Goal: Information Seeking & Learning: Find specific fact

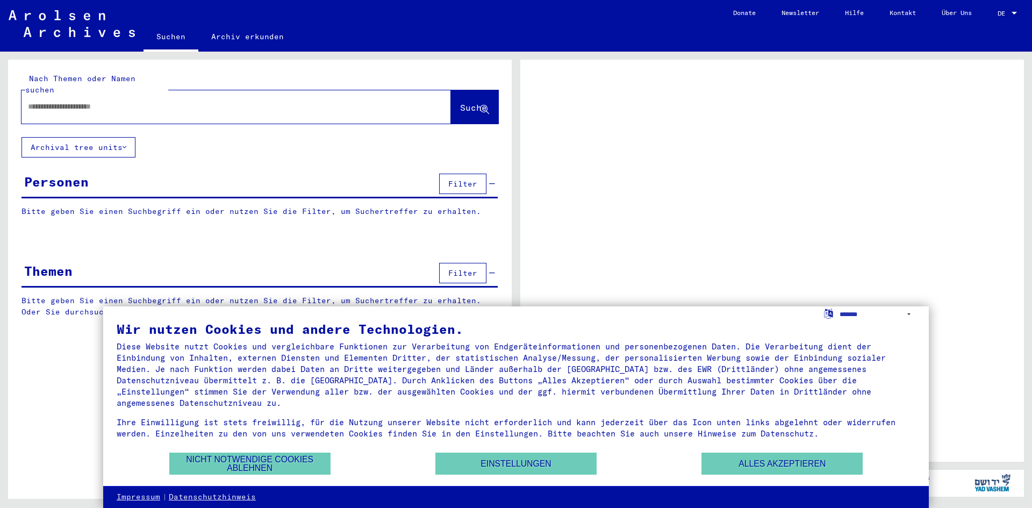
click at [1016, 7] on div "DE DE" at bounding box center [1009, 11] width 22 height 18
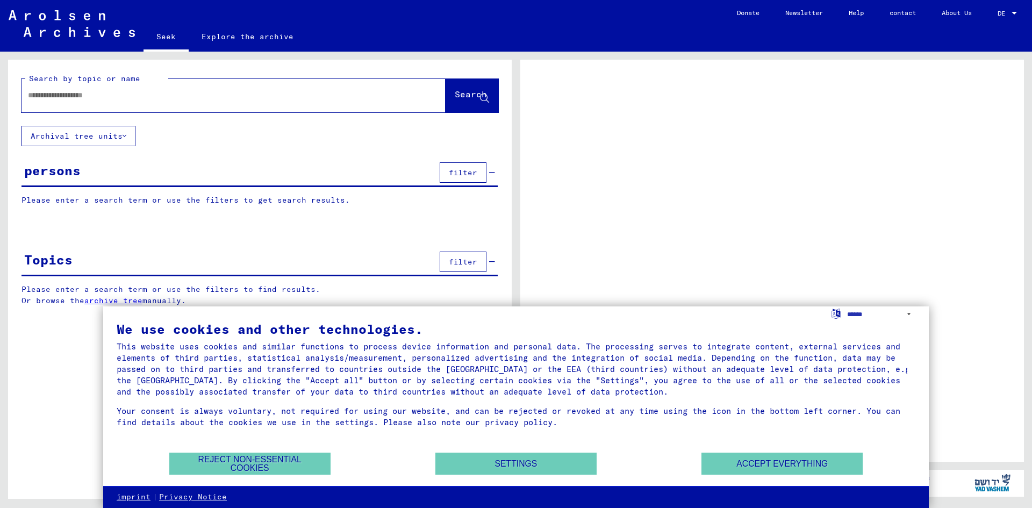
click at [1011, 11] on div at bounding box center [1015, 14] width 10 height 8
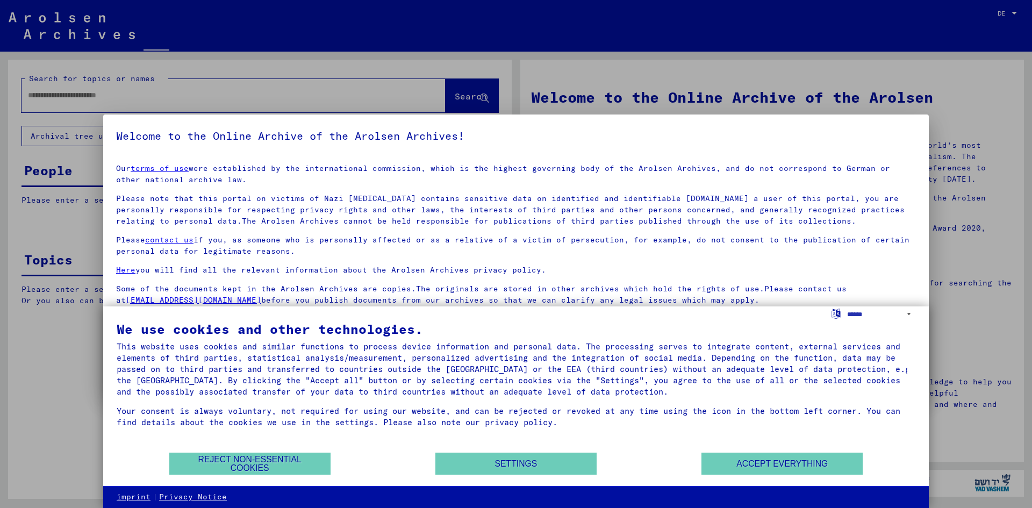
click at [1014, 12] on div at bounding box center [516, 254] width 1032 height 508
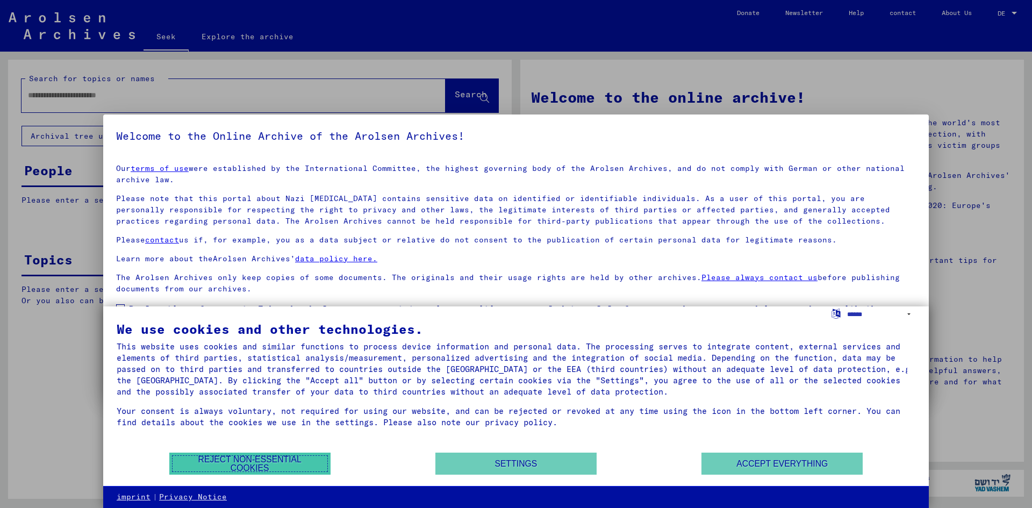
click at [284, 462] on font "Reject non-essential cookies" at bounding box center [249, 464] width 103 height 18
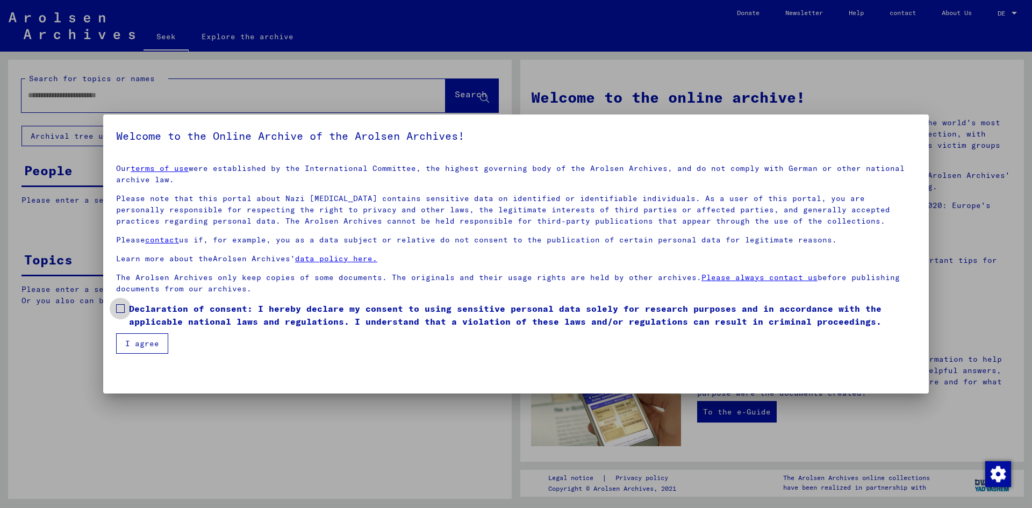
click at [120, 307] on span at bounding box center [120, 308] width 9 height 9
click at [135, 347] on font "I agree" at bounding box center [142, 344] width 34 height 10
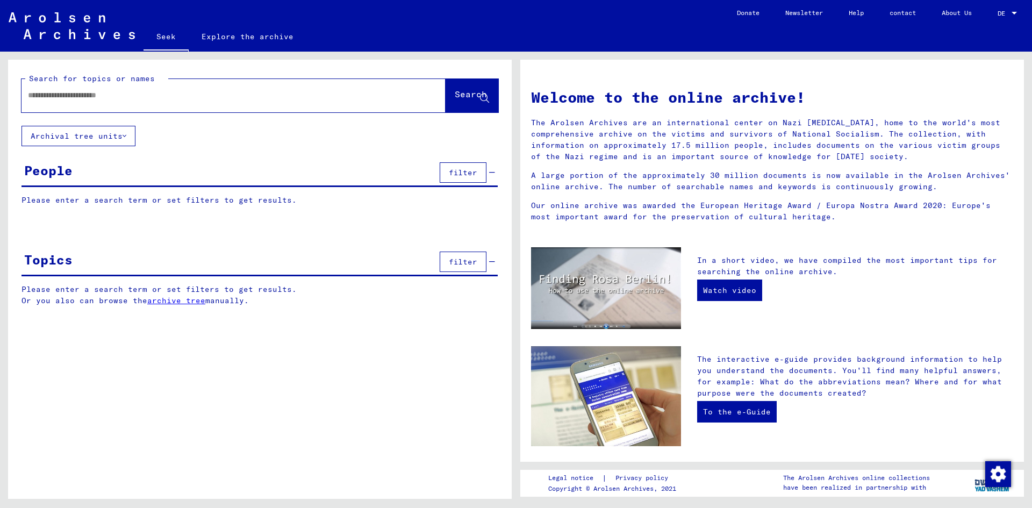
click at [78, 94] on input "text" at bounding box center [220, 95] width 385 height 11
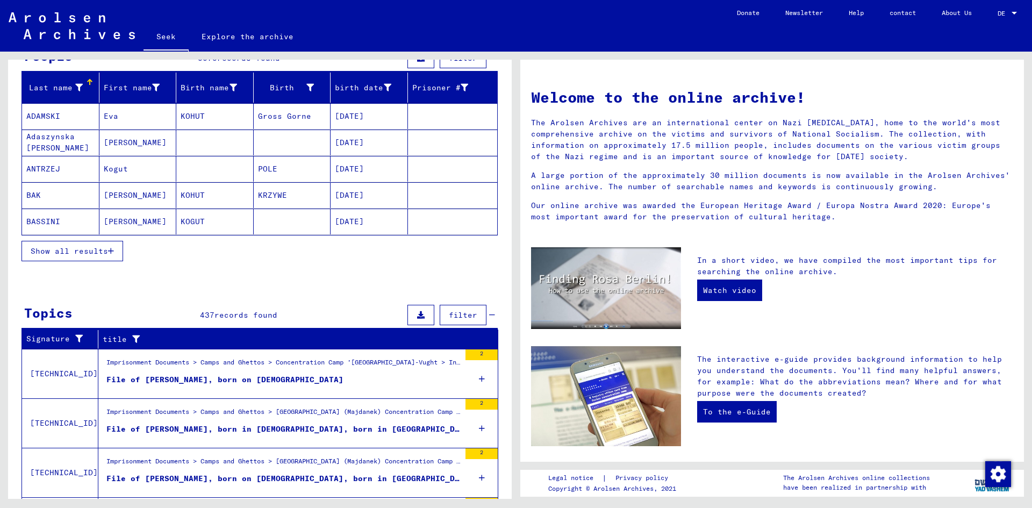
scroll to position [103, 0]
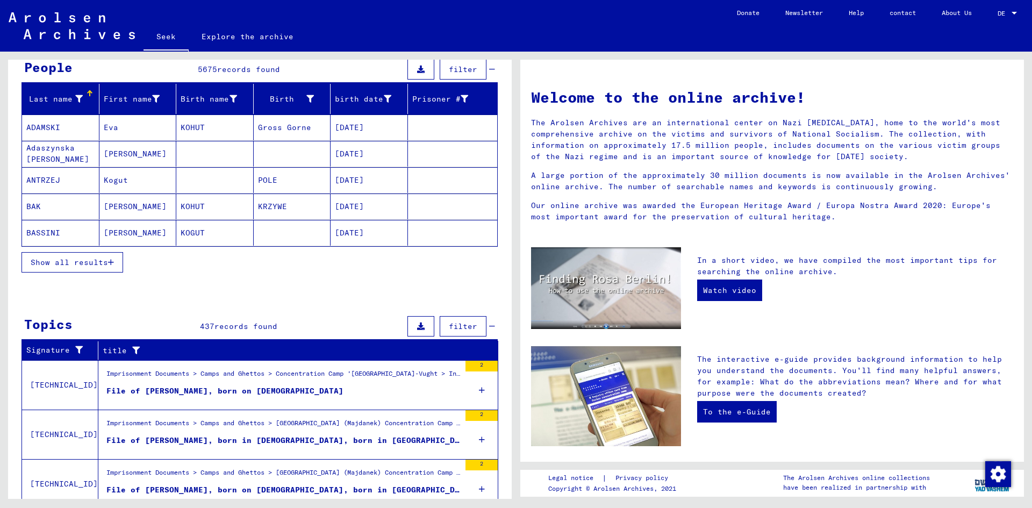
drag, startPoint x: 92, startPoint y: 259, endPoint x: 234, endPoint y: 218, distance: 147.2
click at [93, 259] on font "Show all results" at bounding box center [69, 262] width 77 height 10
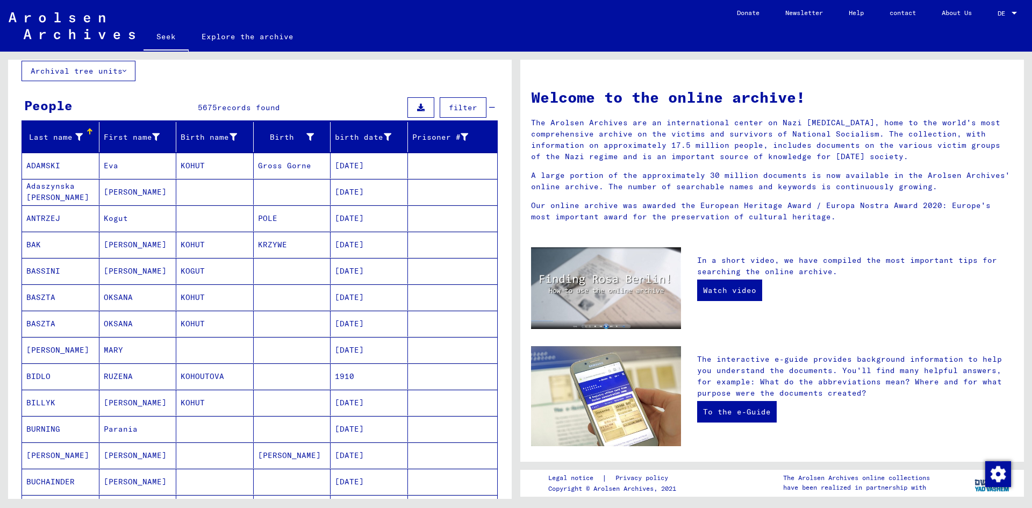
scroll to position [0, 0]
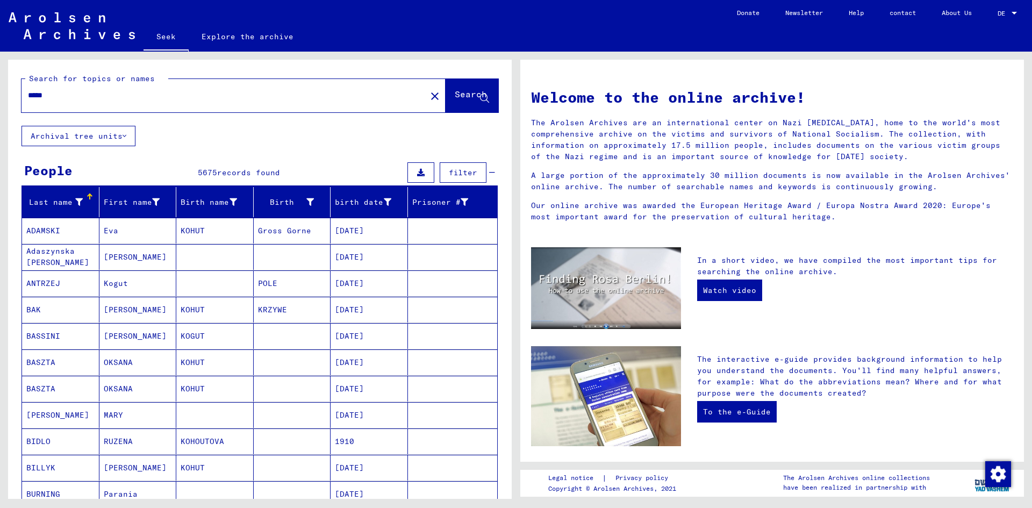
drag, startPoint x: 61, startPoint y: 99, endPoint x: 61, endPoint y: 87, distance: 12.9
click at [6, 95] on div "Search for topics or names ***** close Search Archival tree units People 5675 r…" at bounding box center [258, 275] width 516 height 447
type input "*******"
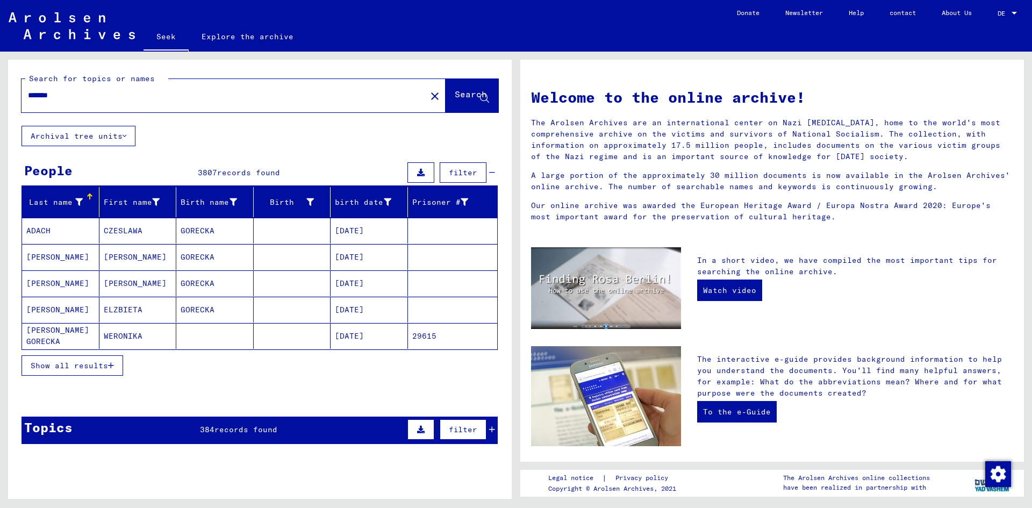
click at [99, 365] on font "Show all results" at bounding box center [69, 366] width 77 height 10
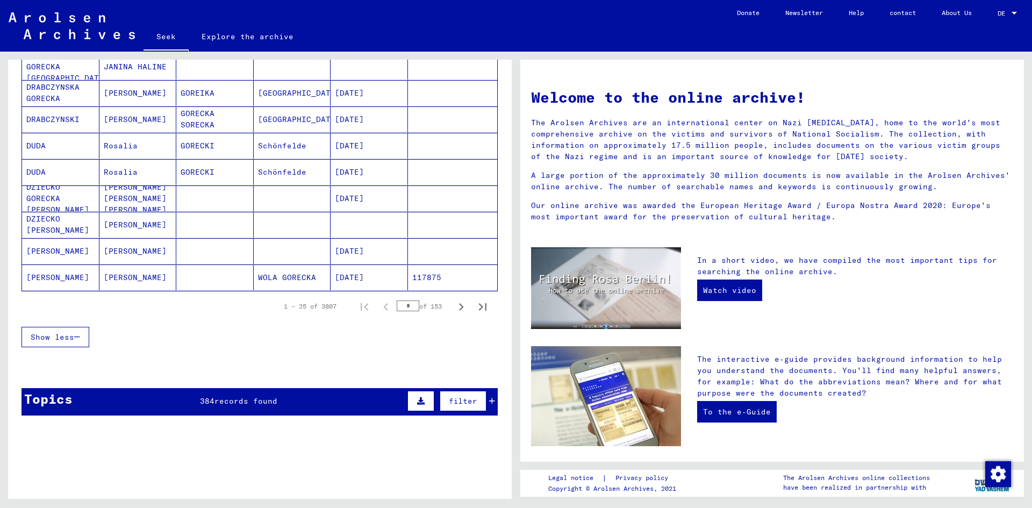
scroll to position [587, 0]
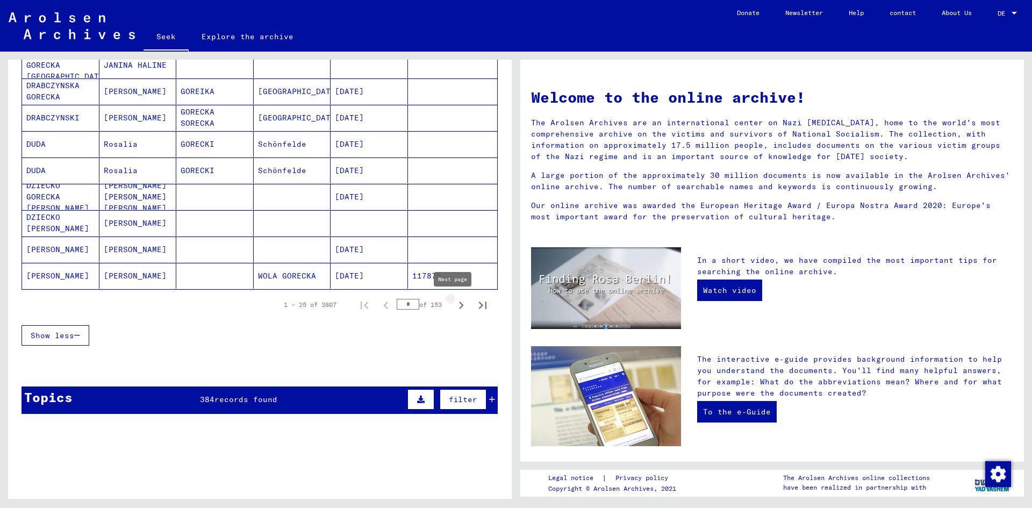
click at [454, 304] on icon "Next page" at bounding box center [461, 305] width 15 height 15
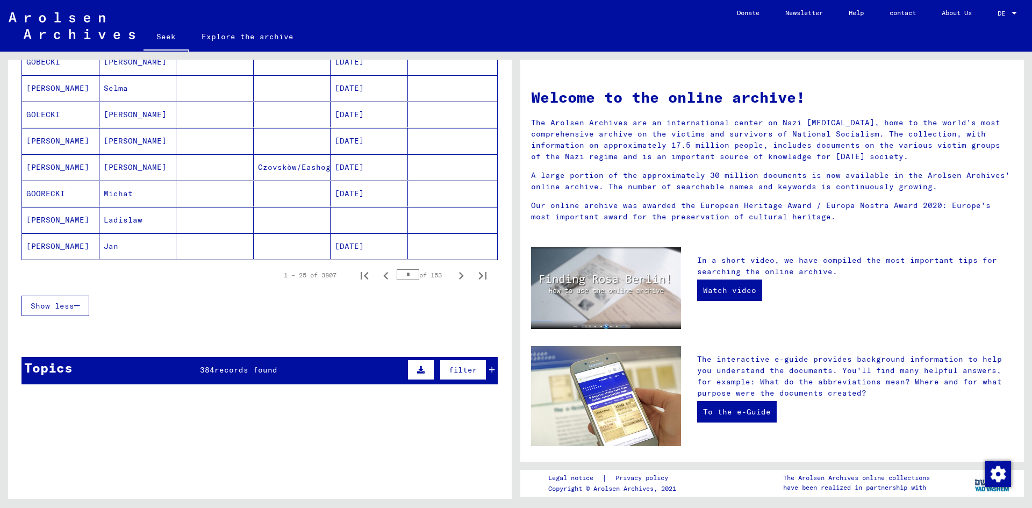
scroll to position [615, 0]
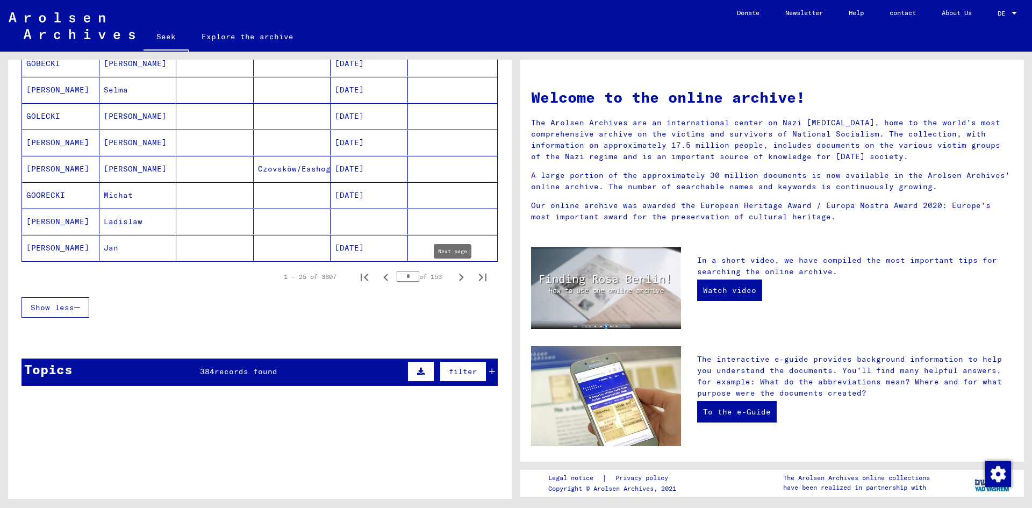
click at [454, 278] on icon "Next page" at bounding box center [461, 277] width 15 height 15
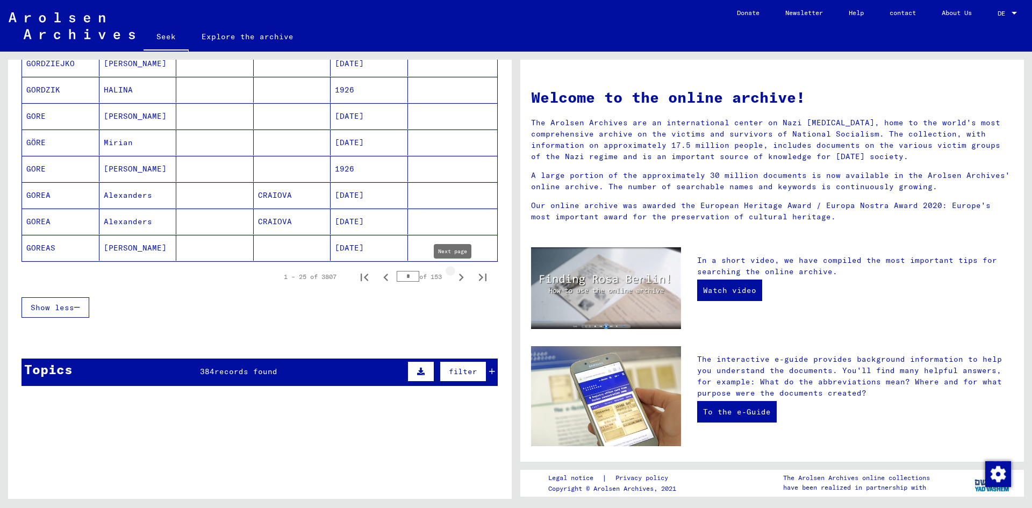
type input "*"
click at [67, 307] on font "Show less" at bounding box center [53, 308] width 44 height 10
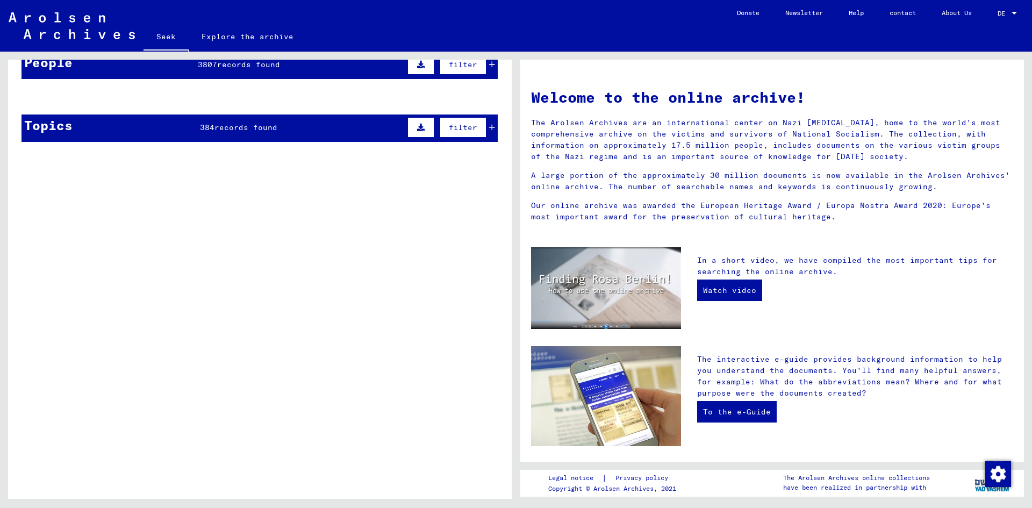
scroll to position [0, 0]
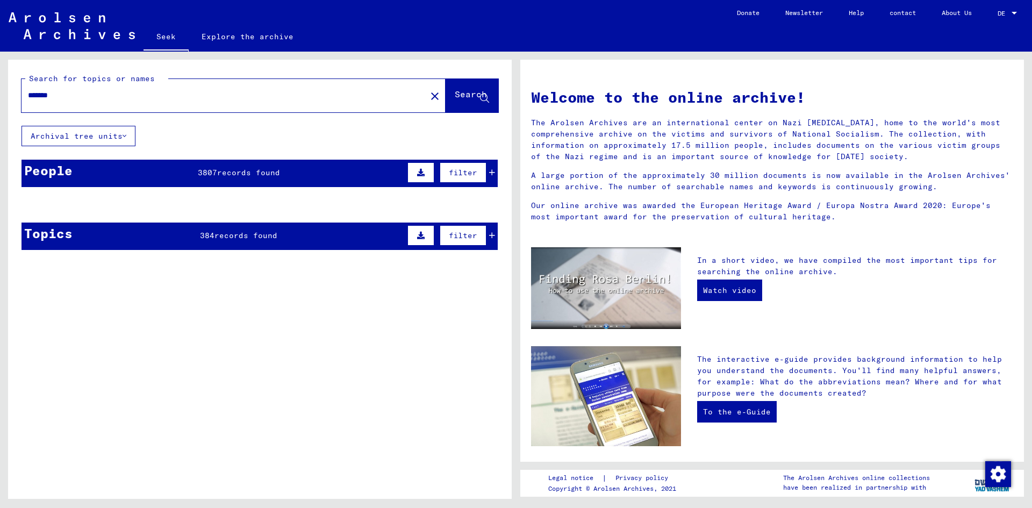
click at [27, 98] on div "*******" at bounding box center [218, 95] width 392 height 24
drag, startPoint x: 30, startPoint y: 95, endPoint x: 39, endPoint y: 96, distance: 9.2
click at [33, 95] on input "*******" at bounding box center [220, 95] width 385 height 11
click at [30, 95] on input "*******" at bounding box center [220, 95] width 385 height 11
type input "**********"
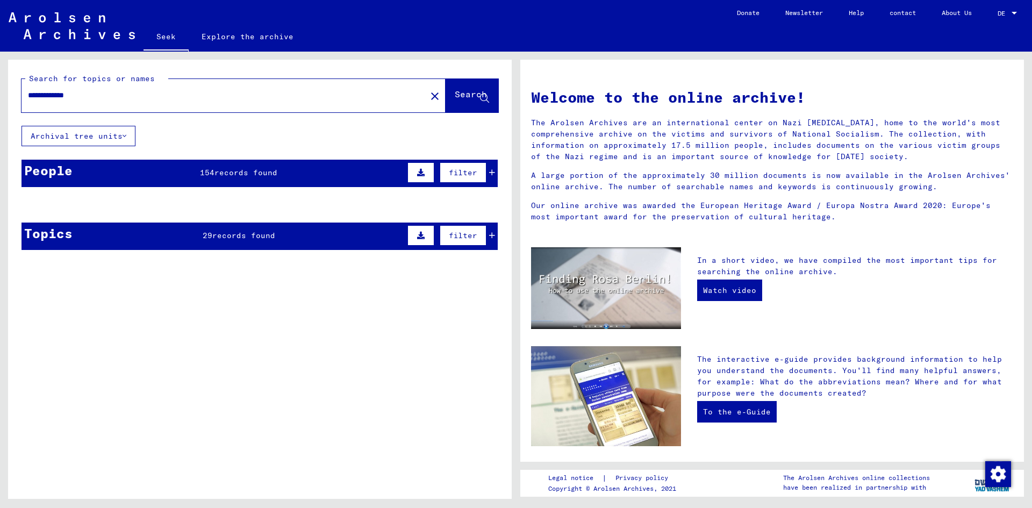
click at [73, 168] on div "People 154 records found filter" at bounding box center [260, 173] width 476 height 27
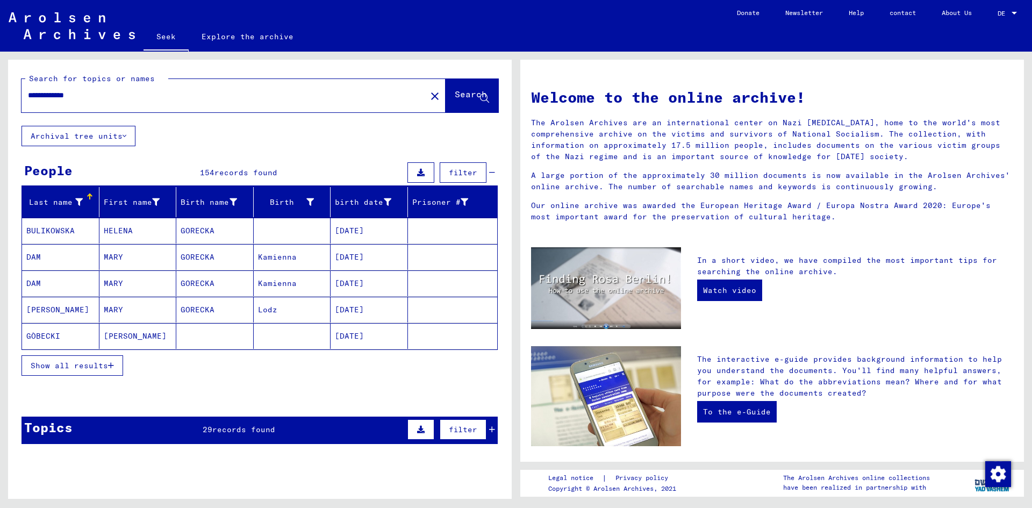
click at [82, 367] on font "Show all results" at bounding box center [69, 366] width 77 height 10
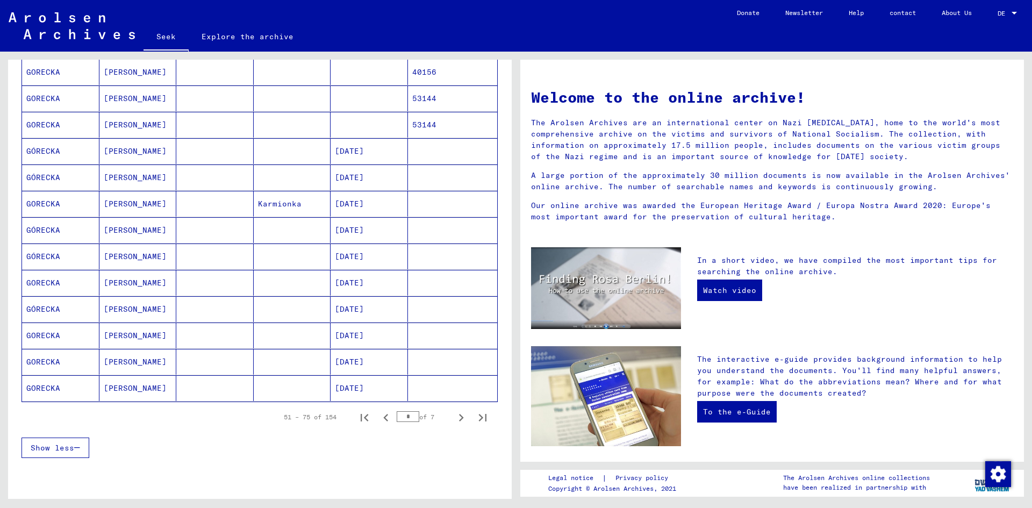
scroll to position [479, 0]
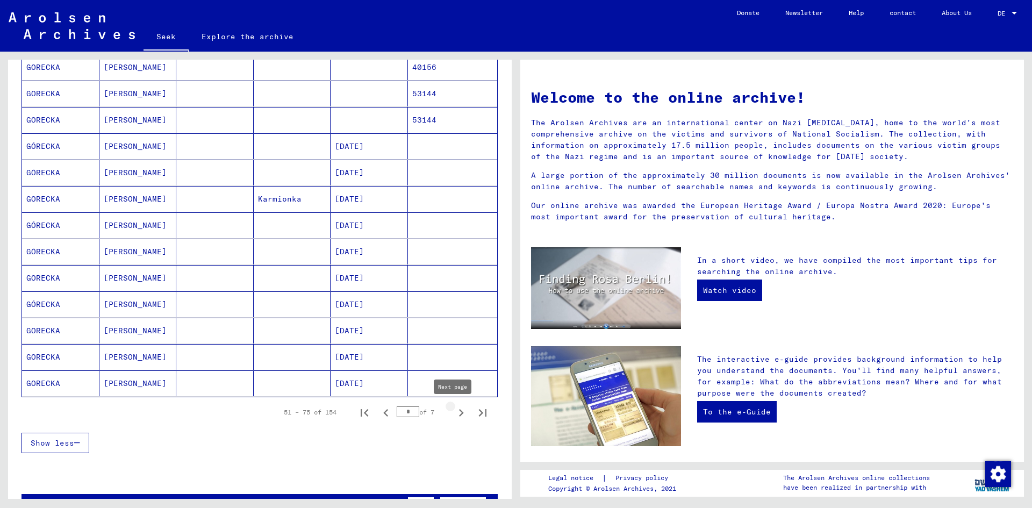
drag, startPoint x: 446, startPoint y: 410, endPoint x: 453, endPoint y: 411, distance: 6.5
click at [454, 411] on icon "Next page" at bounding box center [461, 412] width 15 height 15
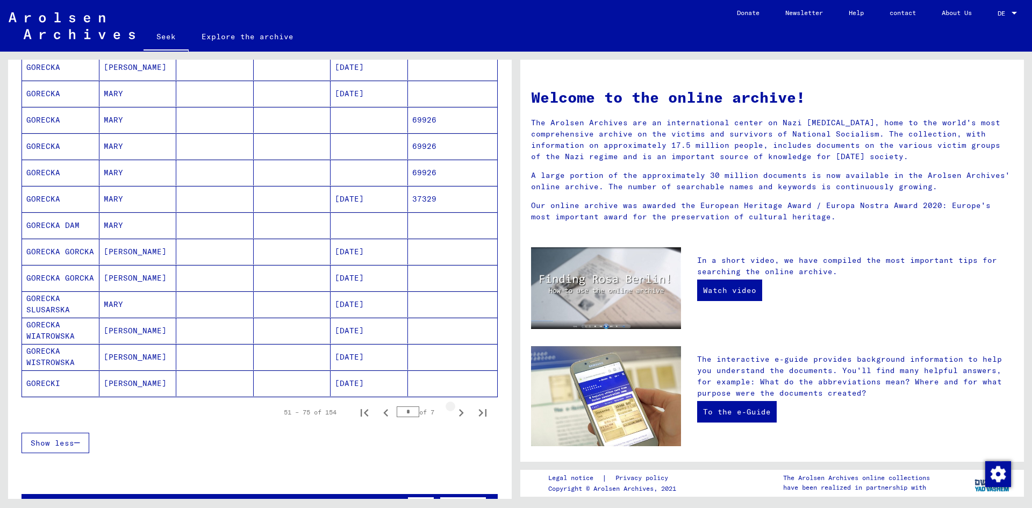
click at [459, 411] on icon "Next page" at bounding box center [461, 413] width 5 height 8
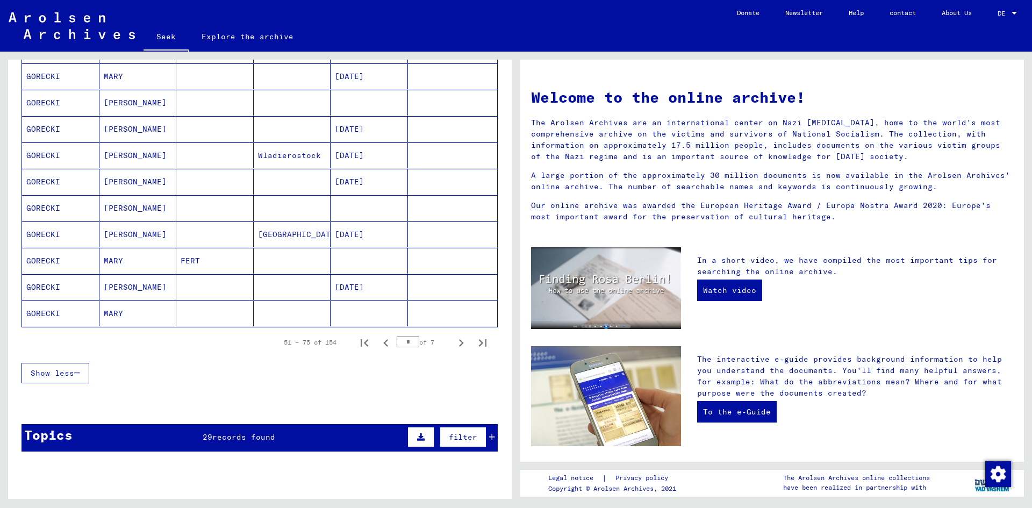
scroll to position [565, 0]
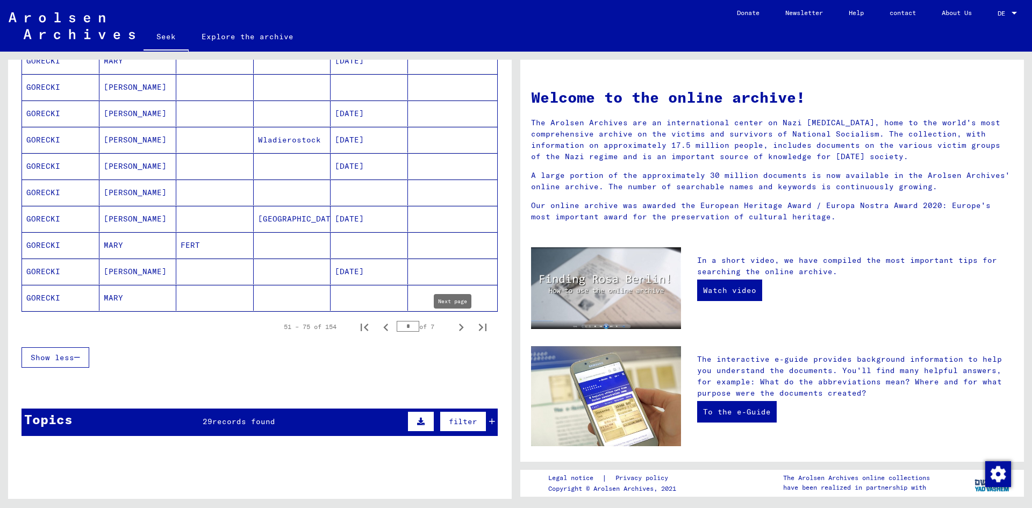
click at [454, 324] on icon "Next page" at bounding box center [461, 327] width 15 height 15
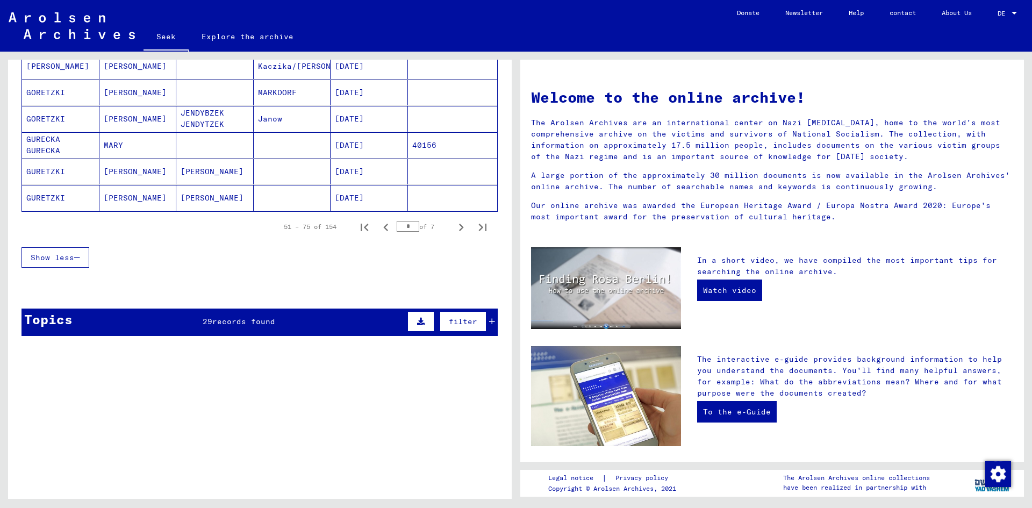
scroll to position [645, 0]
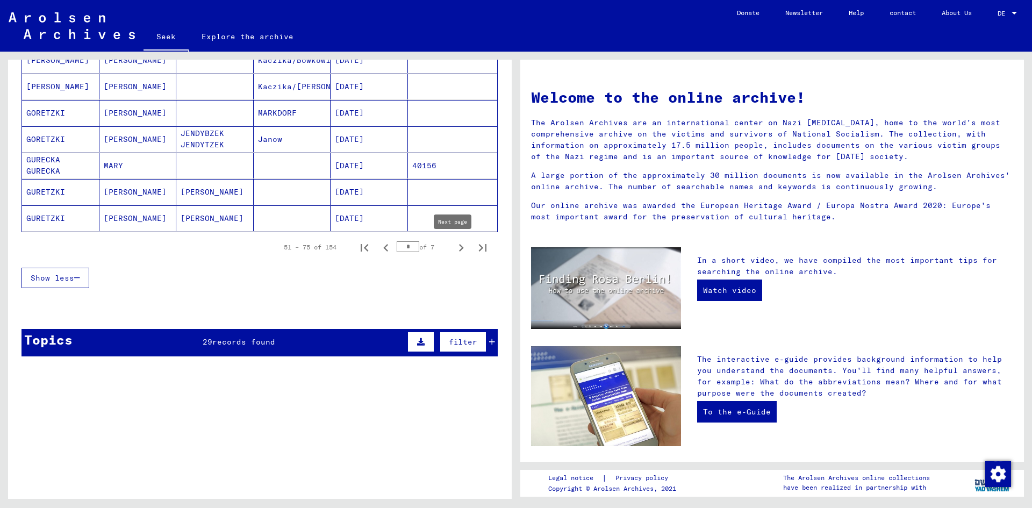
click at [459, 248] on icon "Next page" at bounding box center [461, 248] width 5 height 8
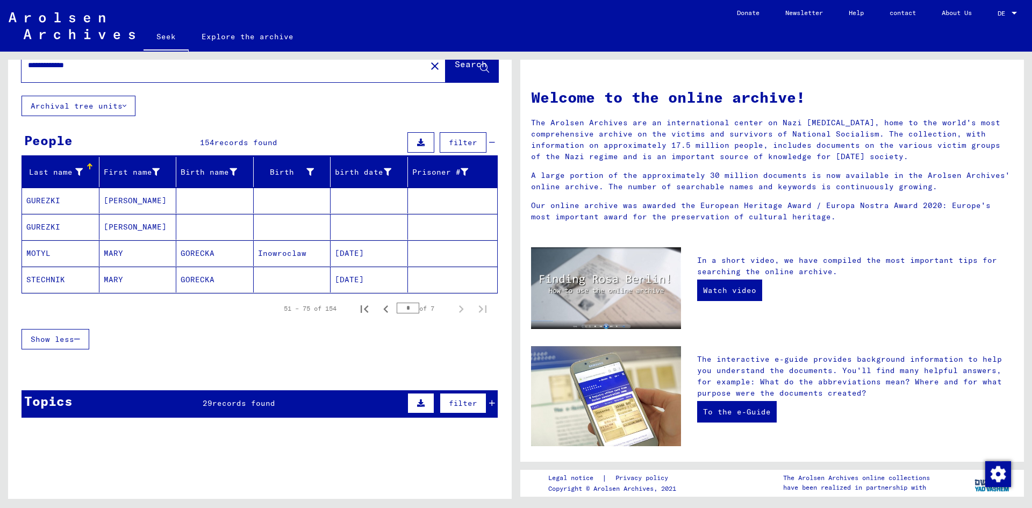
scroll to position [18, 0]
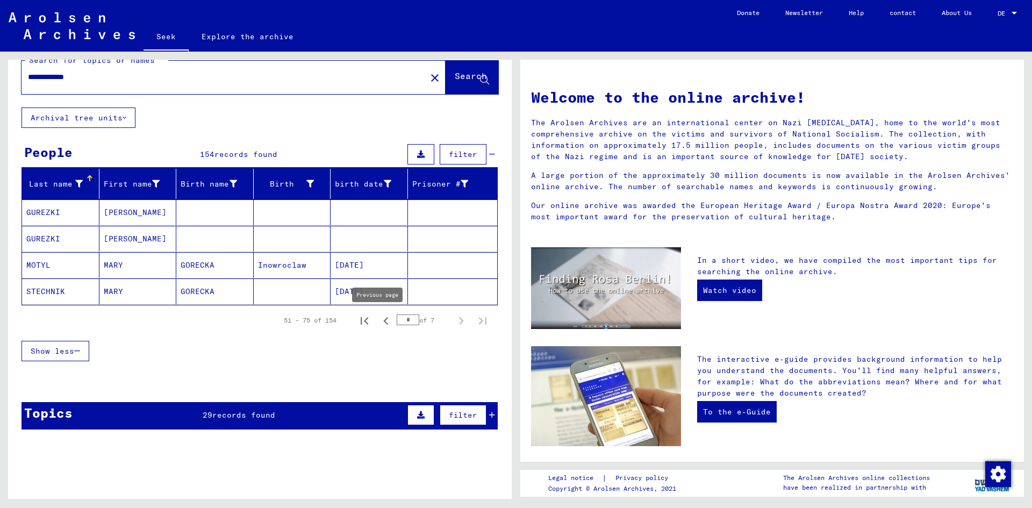
click at [378, 319] on icon "Previous page" at bounding box center [385, 320] width 15 height 15
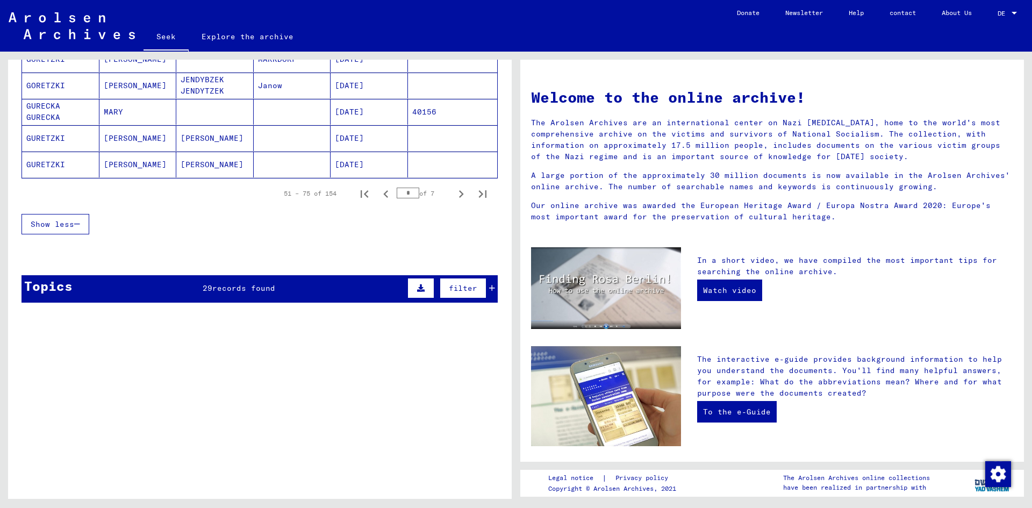
scroll to position [700, 0]
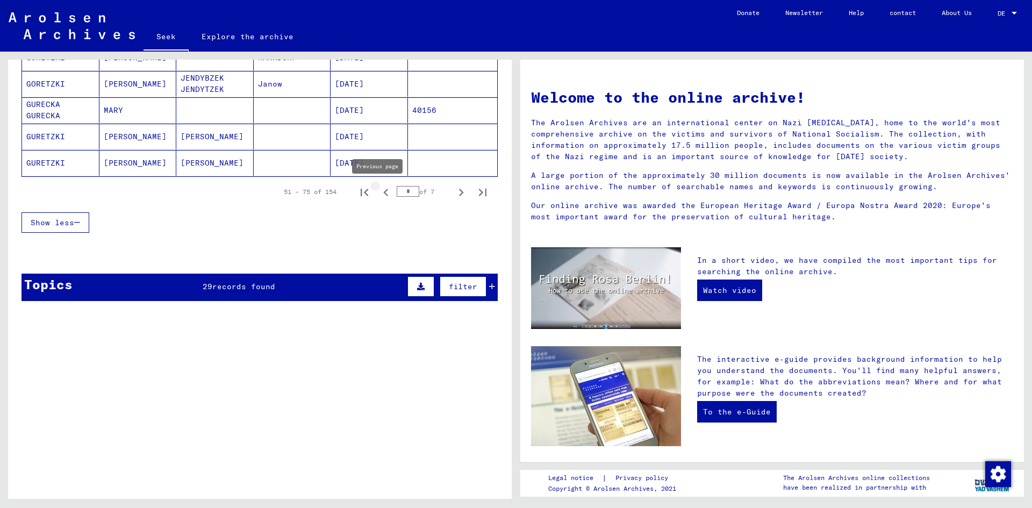
click at [378, 196] on icon "Previous page" at bounding box center [385, 192] width 15 height 15
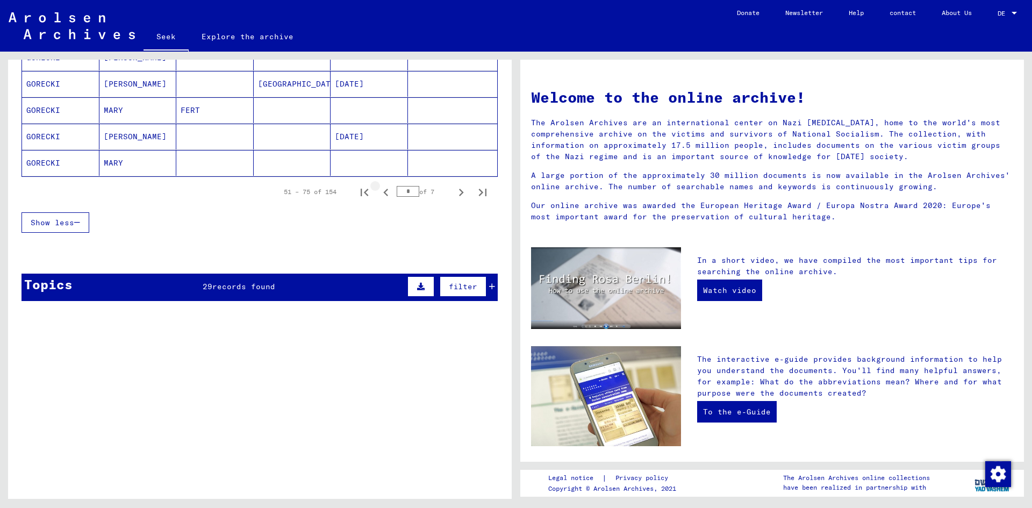
click at [378, 196] on icon "Previous page" at bounding box center [385, 192] width 15 height 15
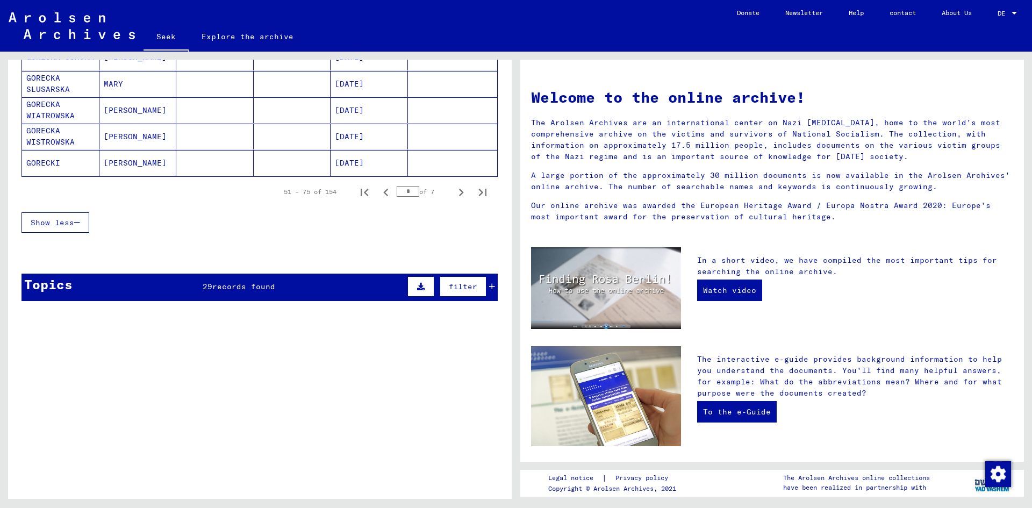
click at [378, 196] on icon "Previous page" at bounding box center [385, 192] width 15 height 15
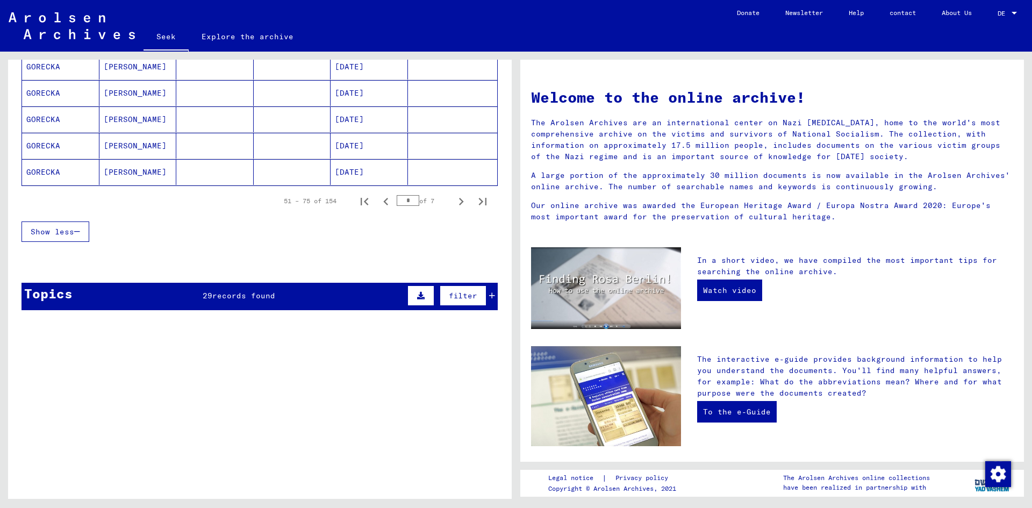
scroll to position [677, 0]
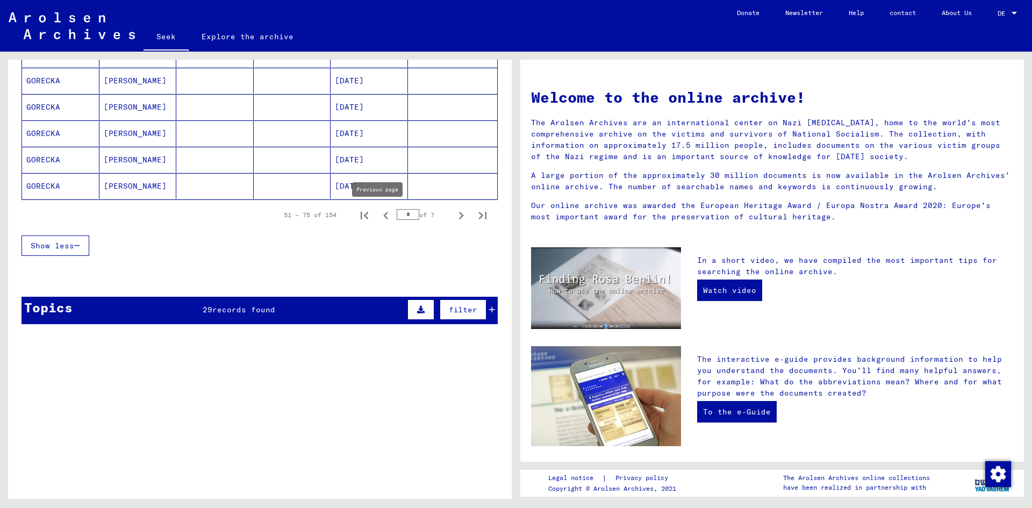
click at [383, 215] on icon "Previous page" at bounding box center [385, 216] width 5 height 8
type input "*"
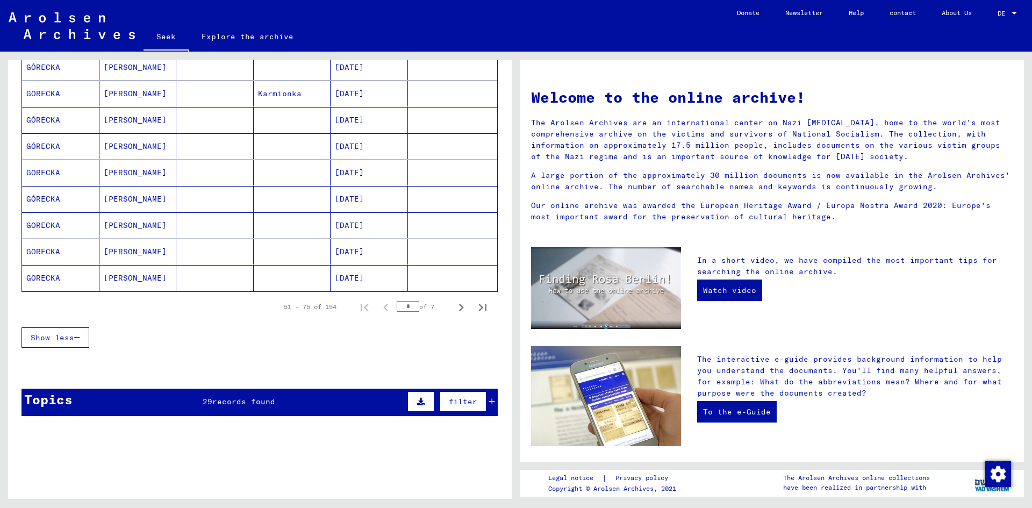
scroll to position [574, 0]
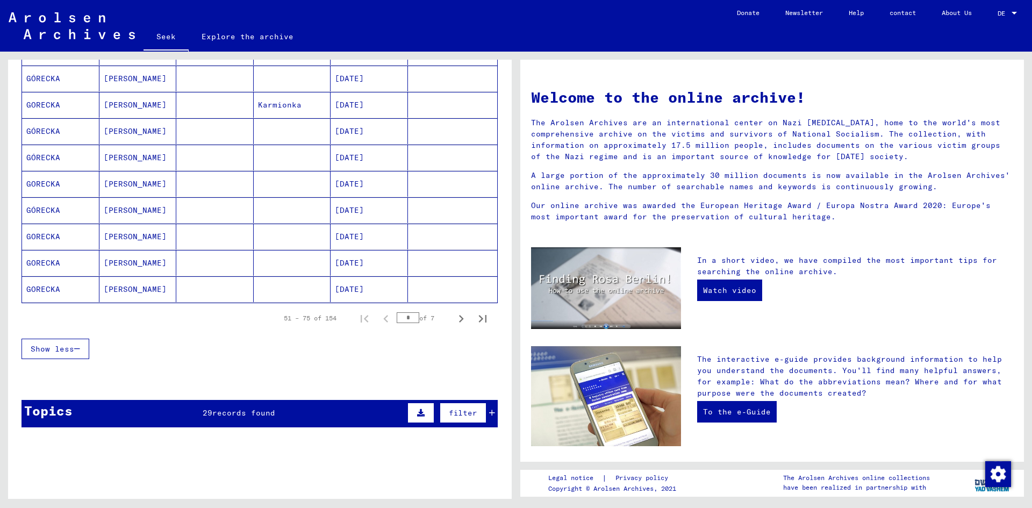
drag, startPoint x: 256, startPoint y: 405, endPoint x: 319, endPoint y: 431, distance: 67.8
click at [260, 409] on div "Topics 29 records found filter" at bounding box center [260, 413] width 476 height 27
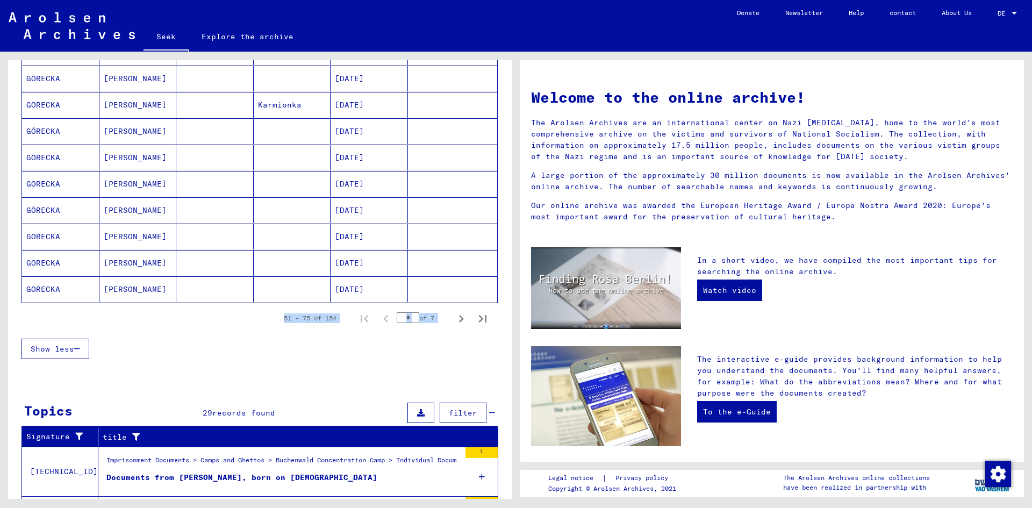
drag, startPoint x: 503, startPoint y: 290, endPoint x: 508, endPoint y: 317, distance: 27.3
click at [508, 317] on div "**********" at bounding box center [260, 283] width 504 height 447
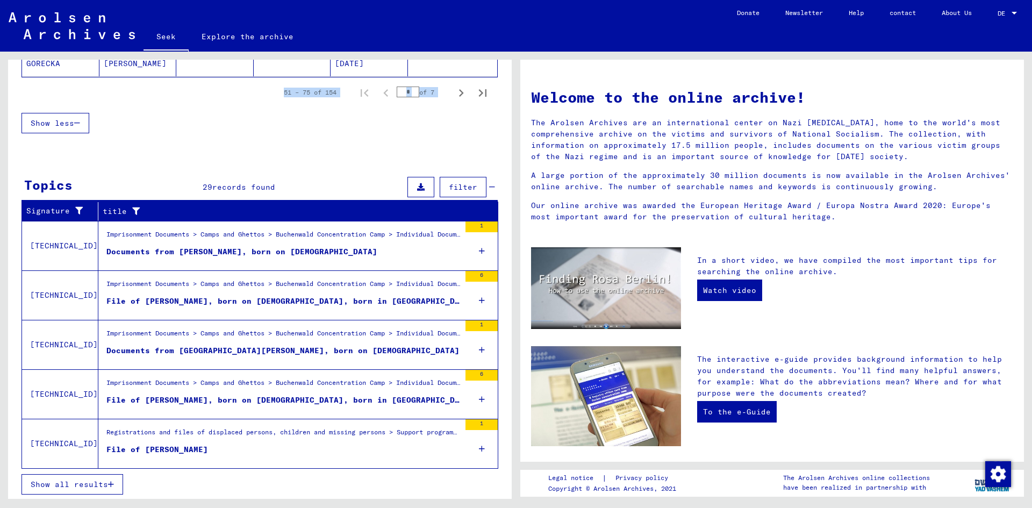
scroll to position [801, 0]
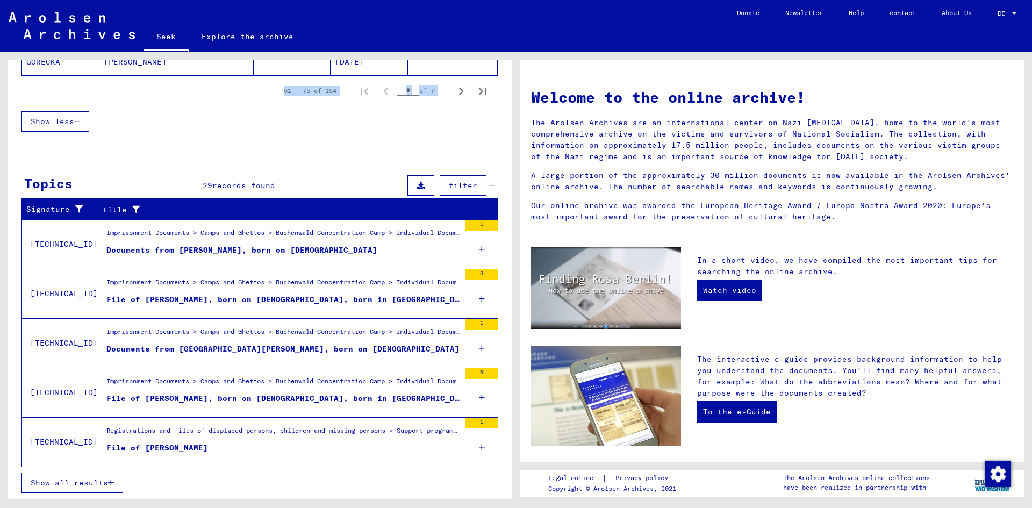
click at [69, 482] on font "Show all results" at bounding box center [69, 483] width 77 height 10
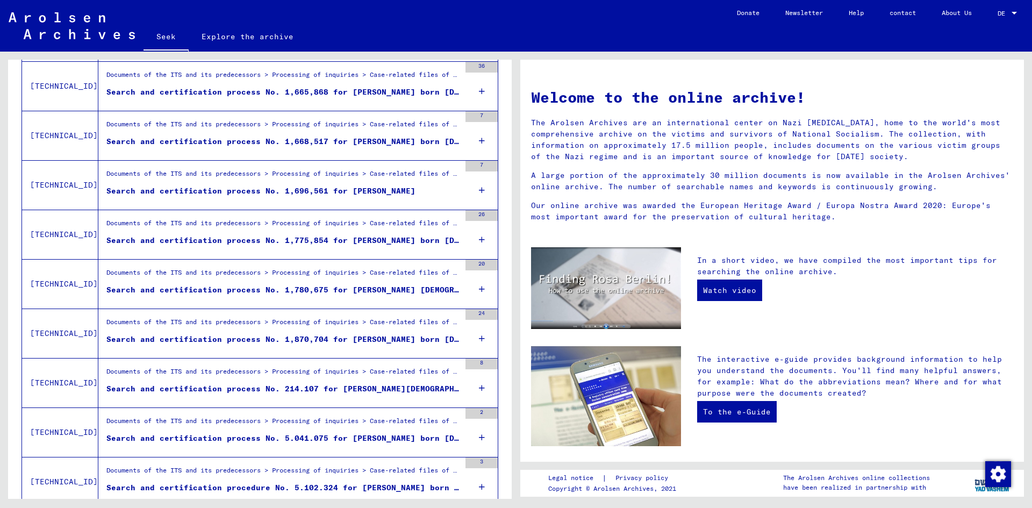
scroll to position [1069, 0]
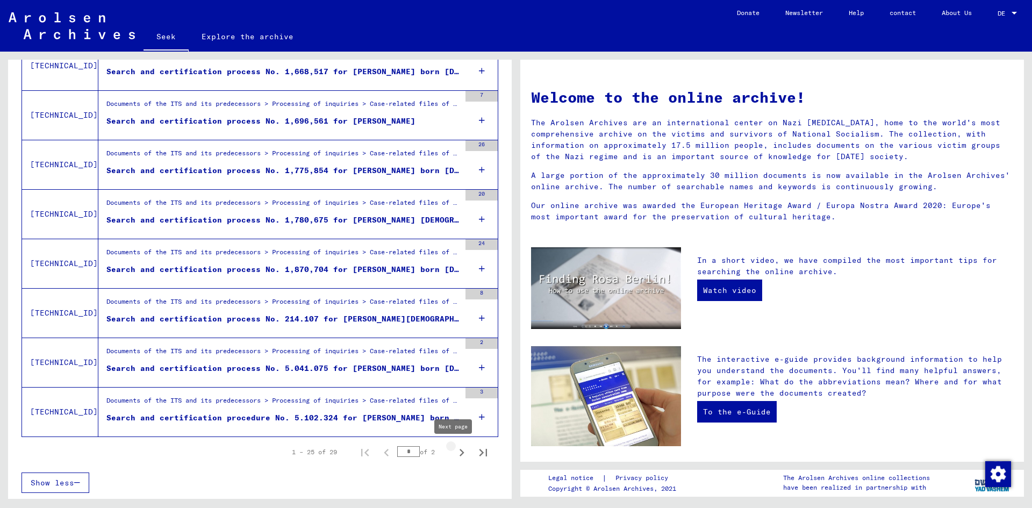
click at [460, 452] on icon "Next page" at bounding box center [462, 453] width 5 height 8
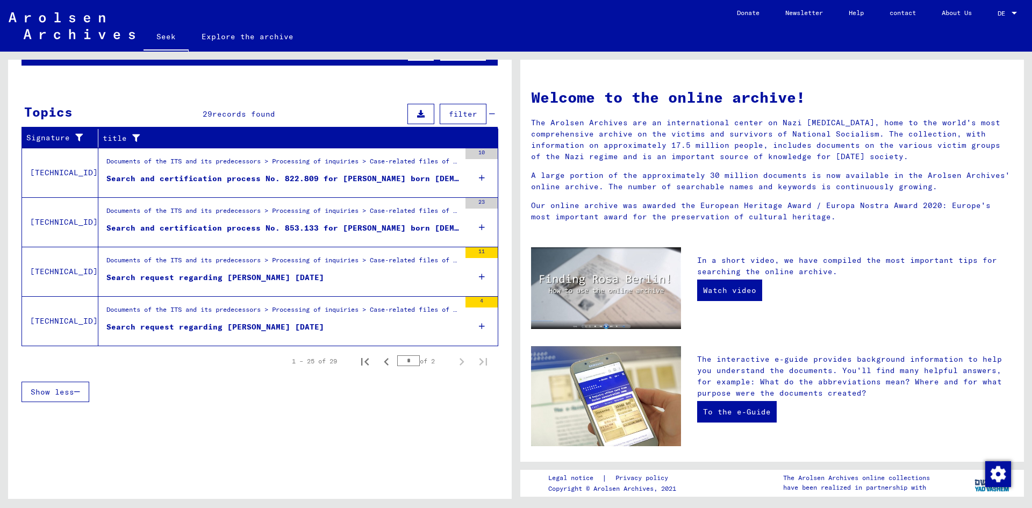
scroll to position [127, 0]
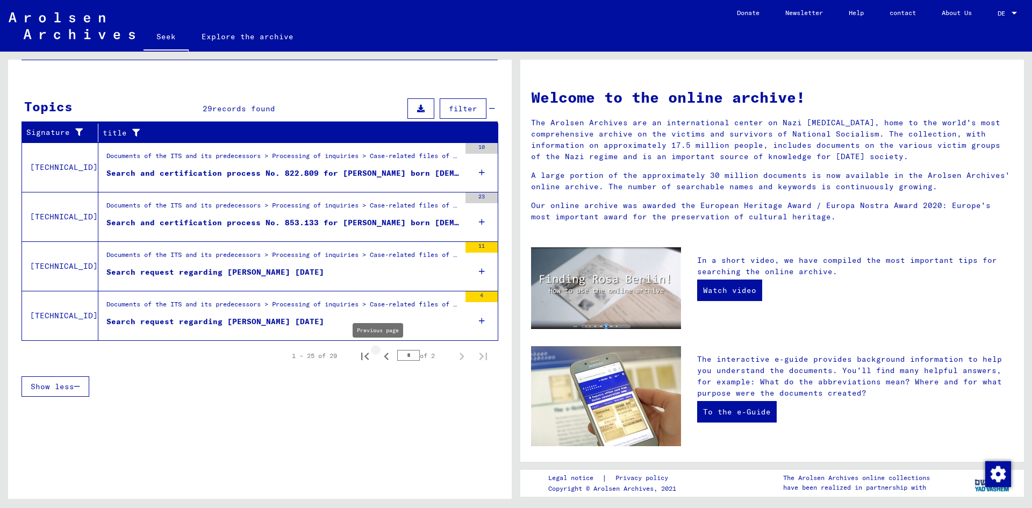
click at [379, 356] on icon "Previous page" at bounding box center [386, 356] width 15 height 15
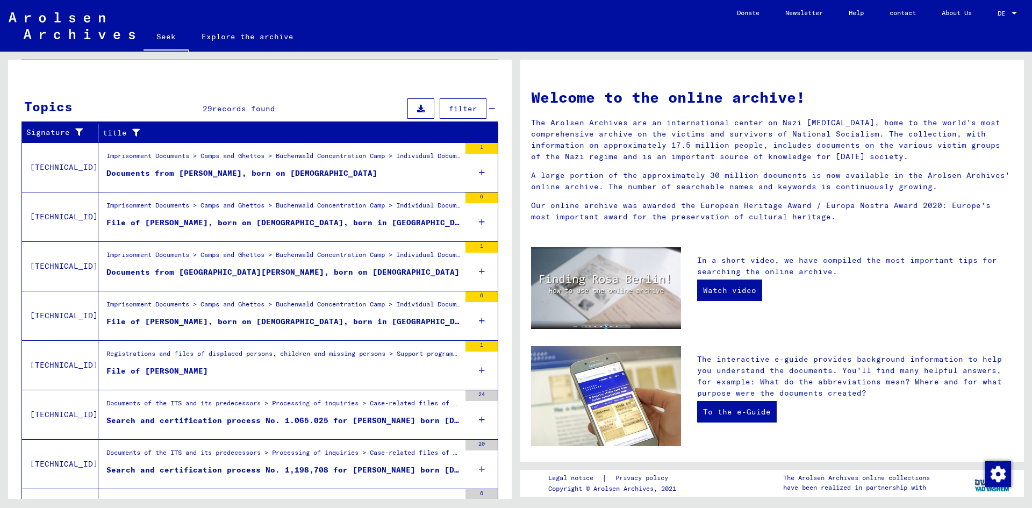
click at [184, 367] on font "File of [PERSON_NAME]" at bounding box center [157, 371] width 102 height 10
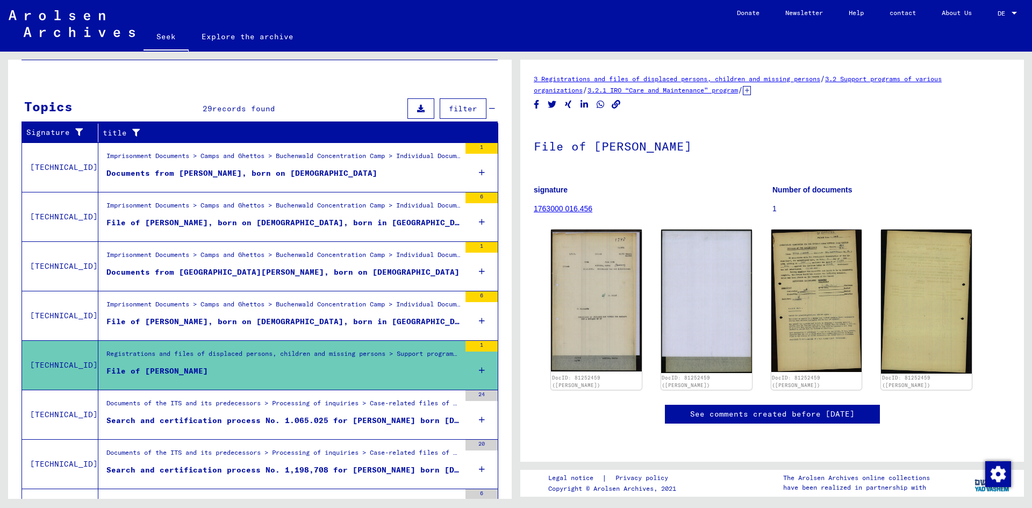
click at [245, 462] on div "Documents of the ITS and its predecessors > Processing of inquiries > Case-rela…" at bounding box center [283, 455] width 354 height 15
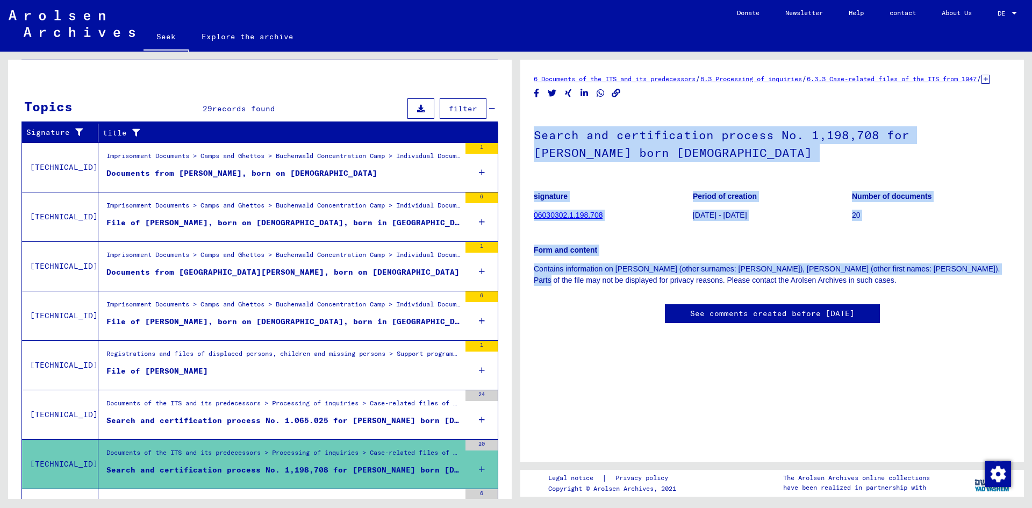
drag, startPoint x: 1015, startPoint y: 110, endPoint x: 1031, endPoint y: 224, distance: 115.0
click at [1029, 241] on div "6 Documents of the ITS and its predecessors / 6.3 Processing of inquiries / 6.3…" at bounding box center [775, 275] width 516 height 447
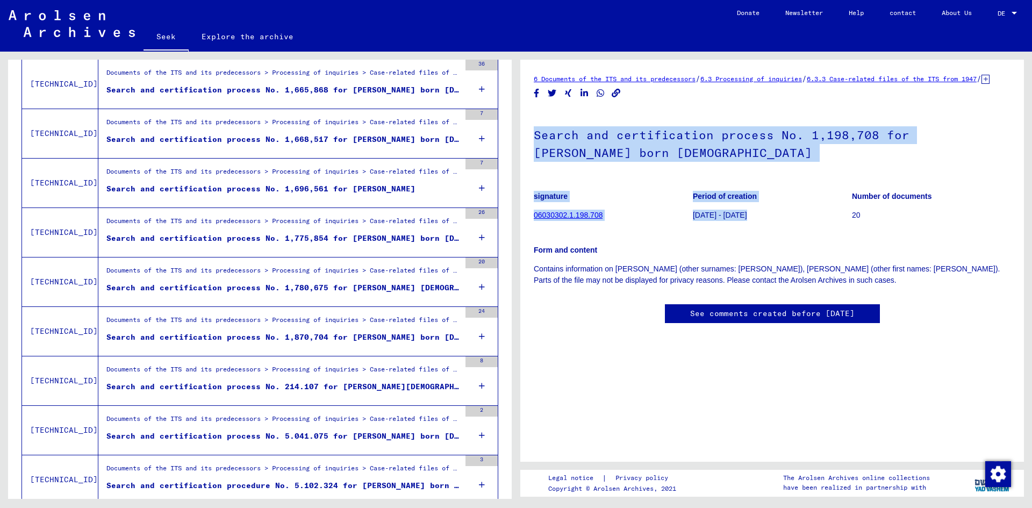
scroll to position [998, 0]
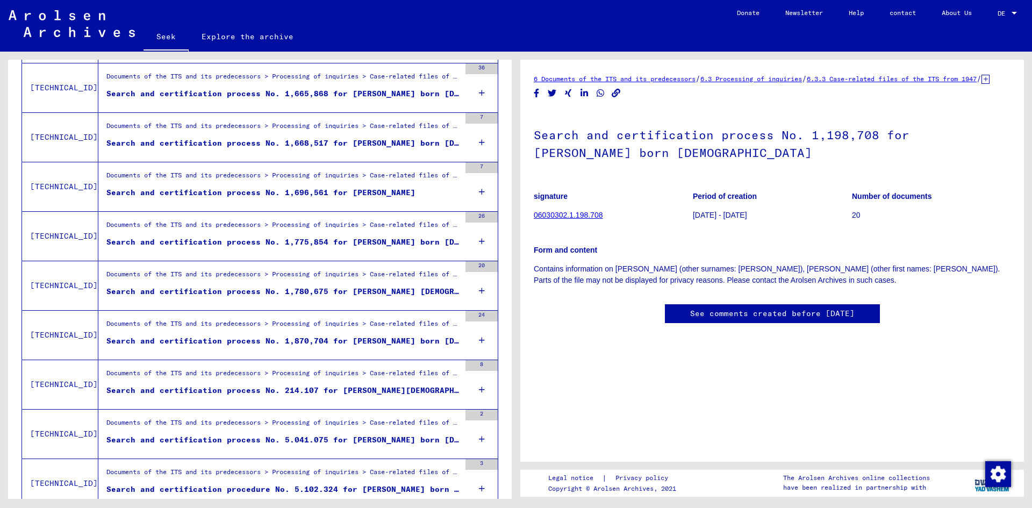
click at [358, 192] on font "Search and certification process No. 1,696,561 for [PERSON_NAME]" at bounding box center [260, 193] width 309 height 10
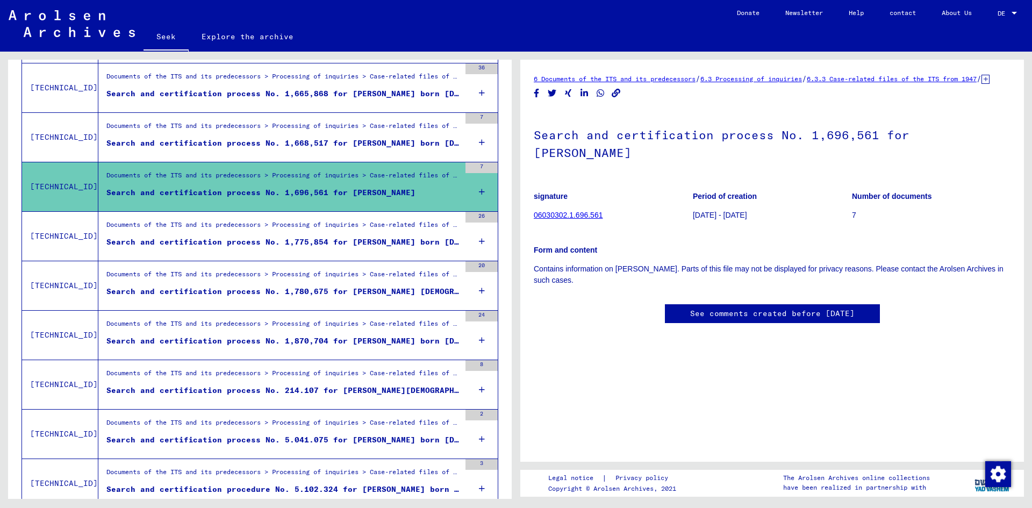
scroll to position [1069, 0]
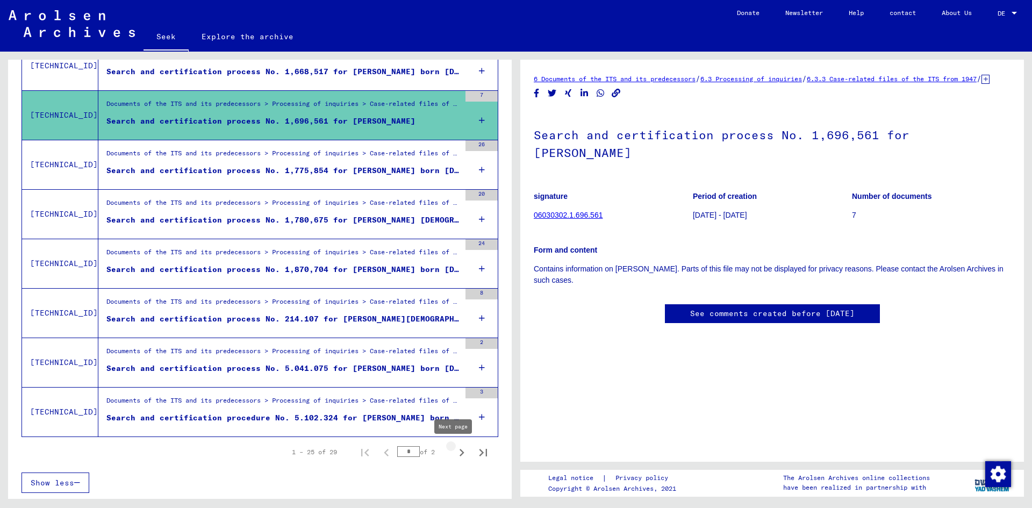
click at [454, 452] on icon "Next page" at bounding box center [461, 452] width 15 height 15
type input "*"
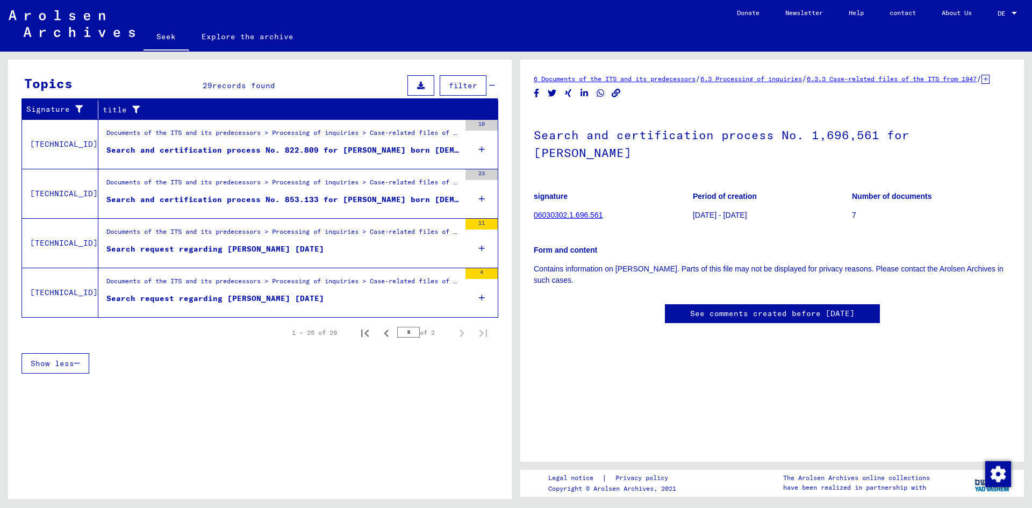
scroll to position [160, 0]
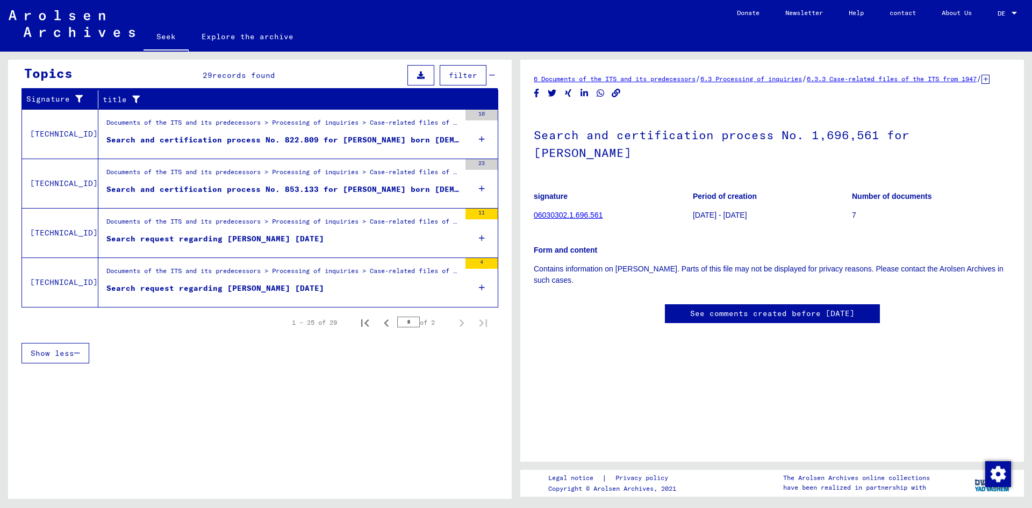
drag, startPoint x: 201, startPoint y: 286, endPoint x: 209, endPoint y: 287, distance: 7.6
click at [202, 286] on font "Search request regarding [PERSON_NAME] [DATE]" at bounding box center [215, 288] width 218 height 10
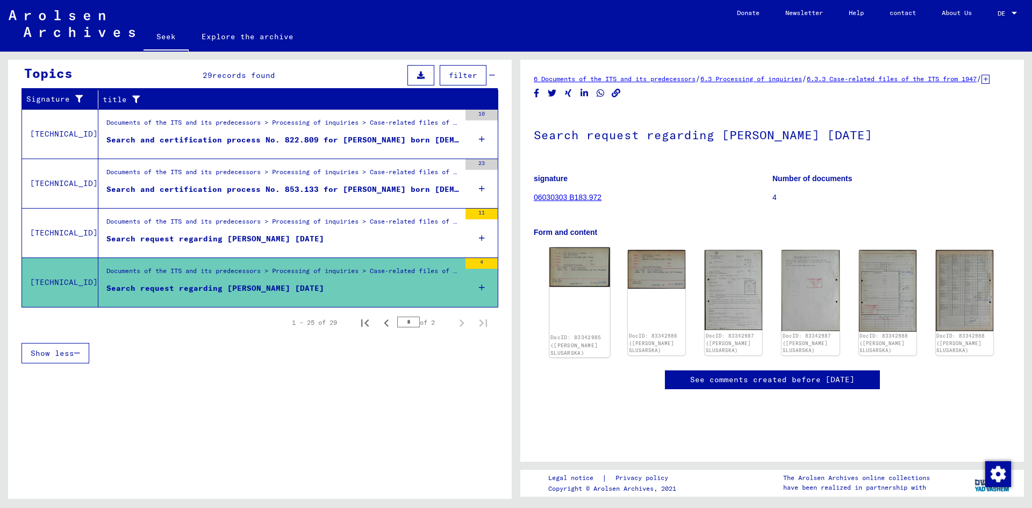
click at [583, 276] on img at bounding box center [579, 266] width 61 height 39
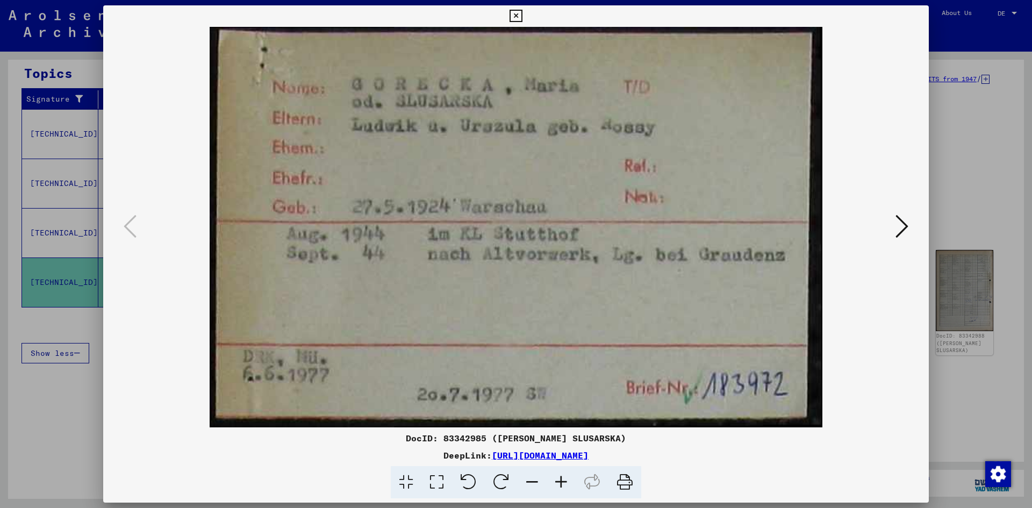
click at [520, 19] on icon at bounding box center [516, 16] width 12 height 13
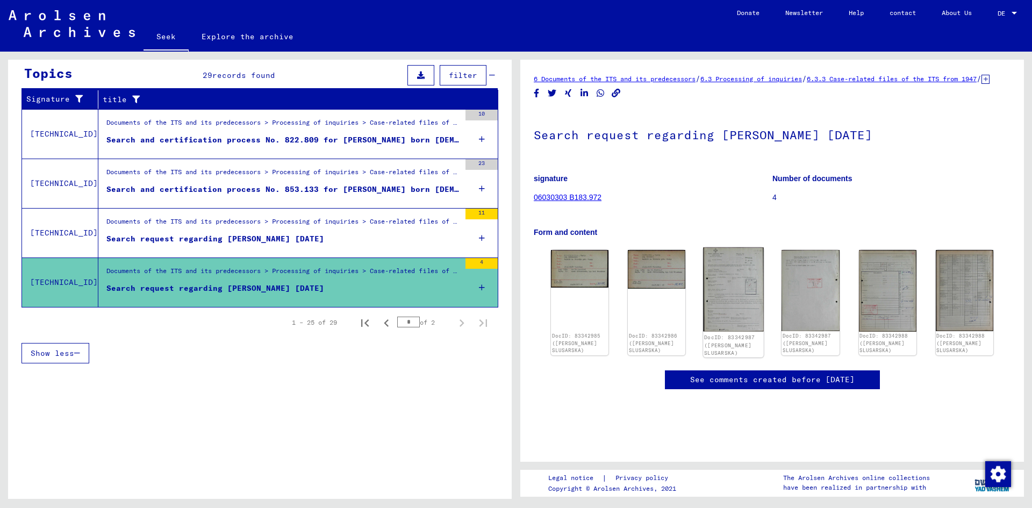
click at [712, 291] on img at bounding box center [734, 289] width 61 height 84
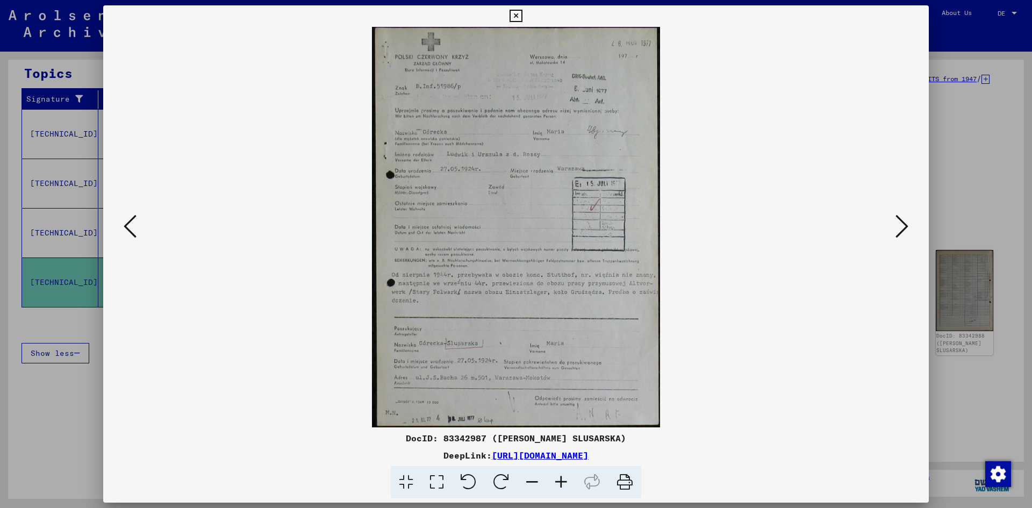
click at [518, 12] on icon at bounding box center [516, 16] width 12 height 13
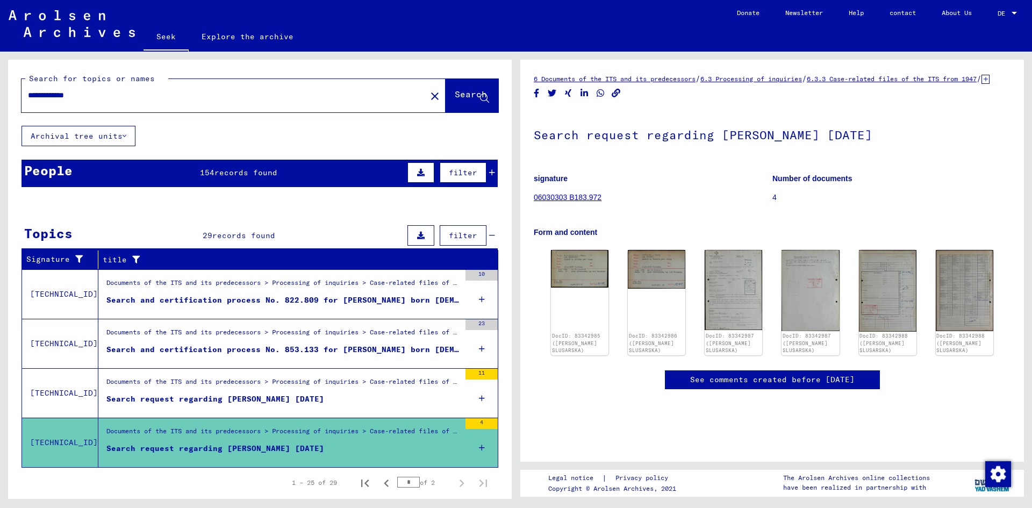
drag, startPoint x: 105, startPoint y: 93, endPoint x: 0, endPoint y: 89, distance: 105.4
click at [0, 89] on div "**********" at bounding box center [258, 275] width 516 height 447
type input "**********"
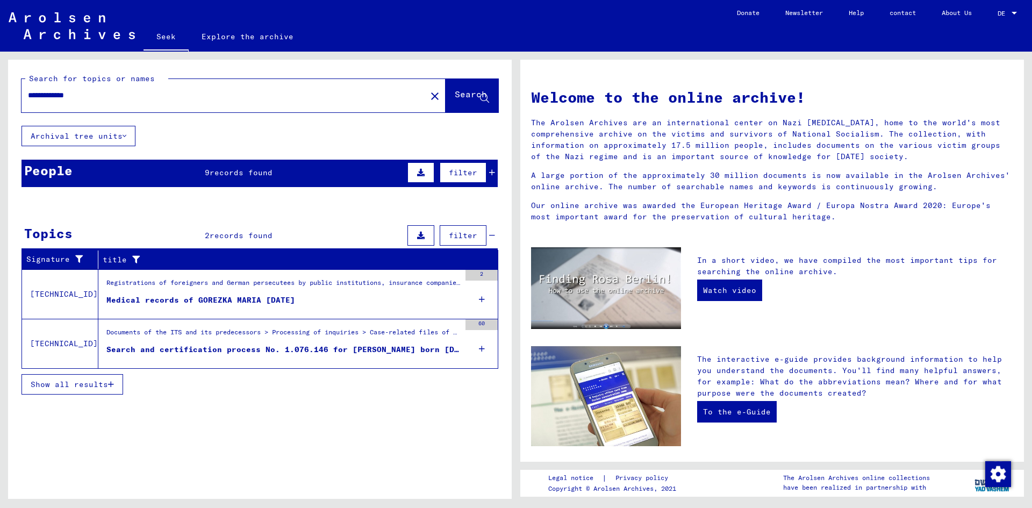
click at [219, 349] on font "Search and certification process No. 1.076.146 for [PERSON_NAME] born [DEMOGRAP…" at bounding box center [318, 350] width 425 height 10
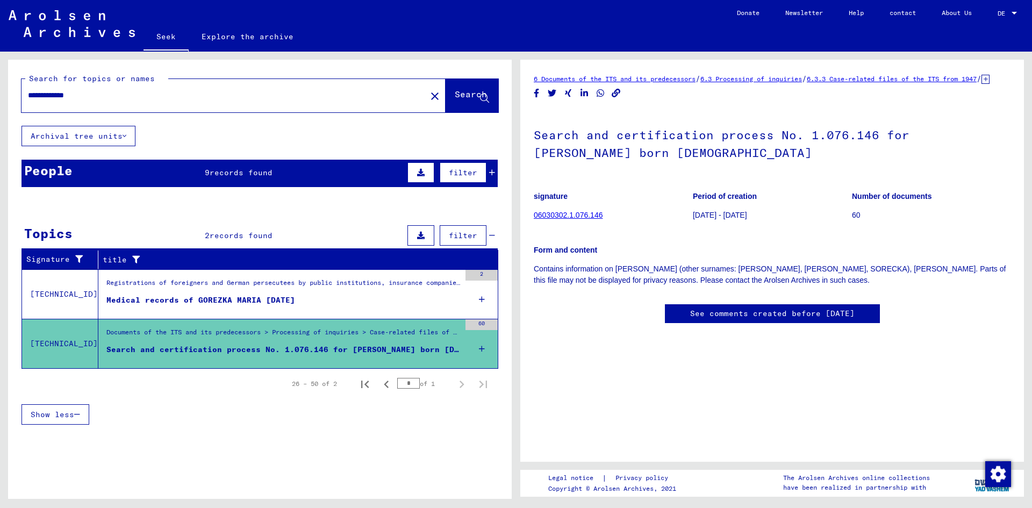
click at [250, 172] on font "records found" at bounding box center [241, 173] width 63 height 10
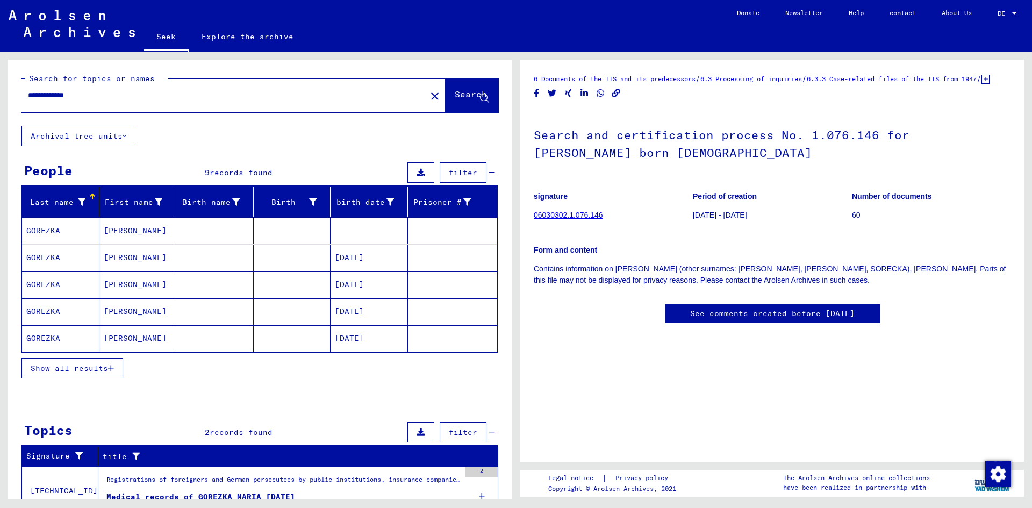
click at [52, 341] on font "GOREZKA" at bounding box center [43, 338] width 34 height 10
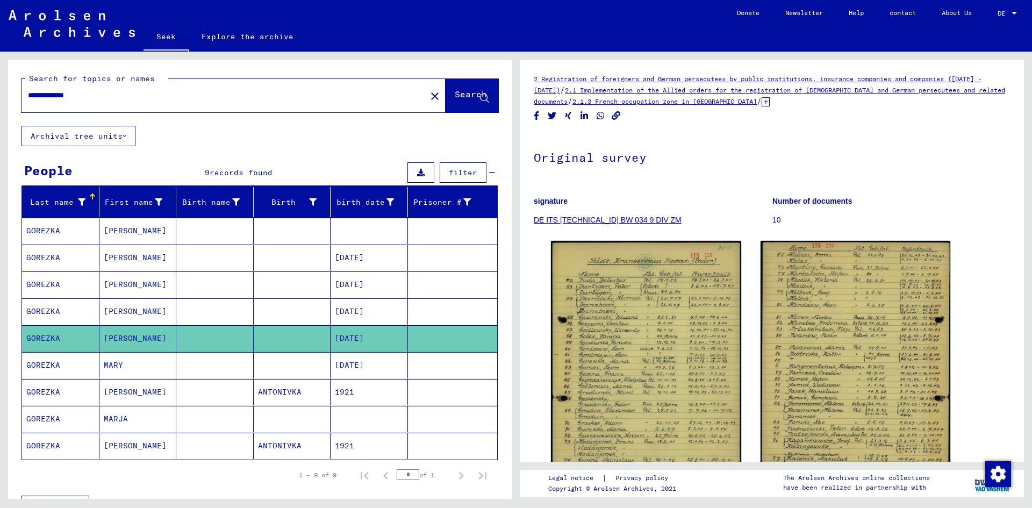
click at [66, 364] on mat-cell "GOREZKA" at bounding box center [60, 365] width 77 height 26
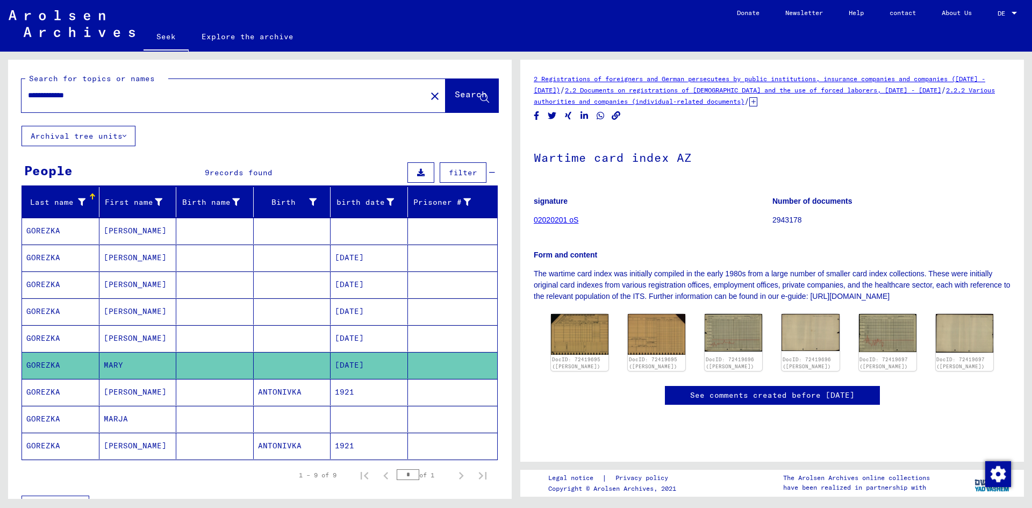
scroll to position [98, 0]
click at [59, 416] on mat-cell "GOREZKA" at bounding box center [60, 419] width 77 height 26
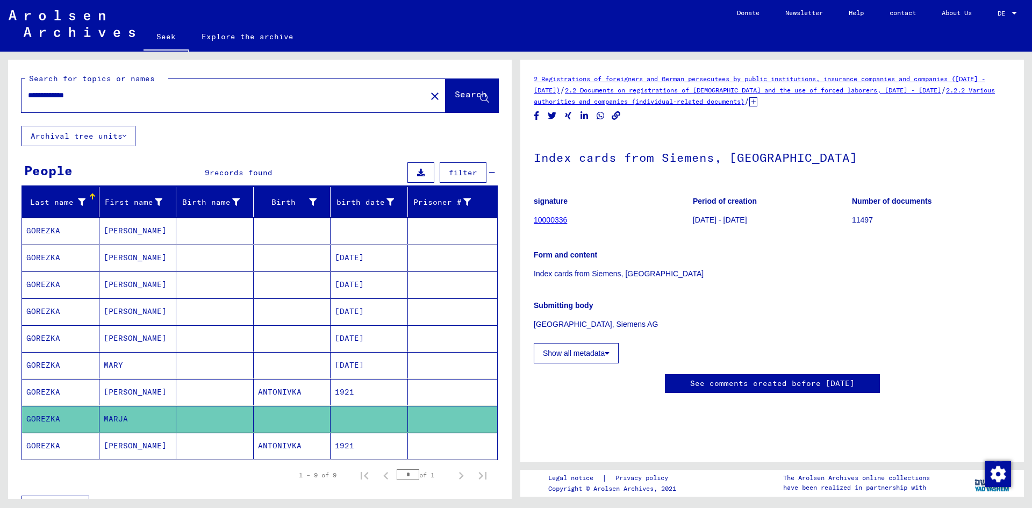
click at [52, 227] on font "GOREZKA" at bounding box center [43, 231] width 34 height 10
